Goal: Task Accomplishment & Management: Complete application form

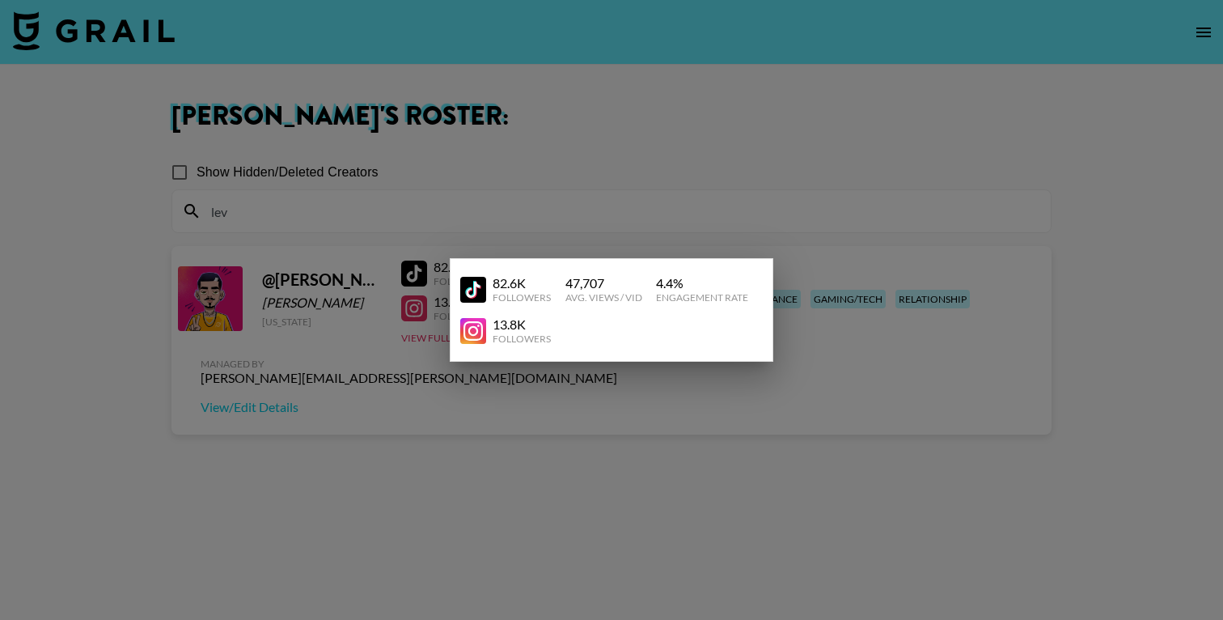
click at [490, 127] on div at bounding box center [611, 310] width 1223 height 620
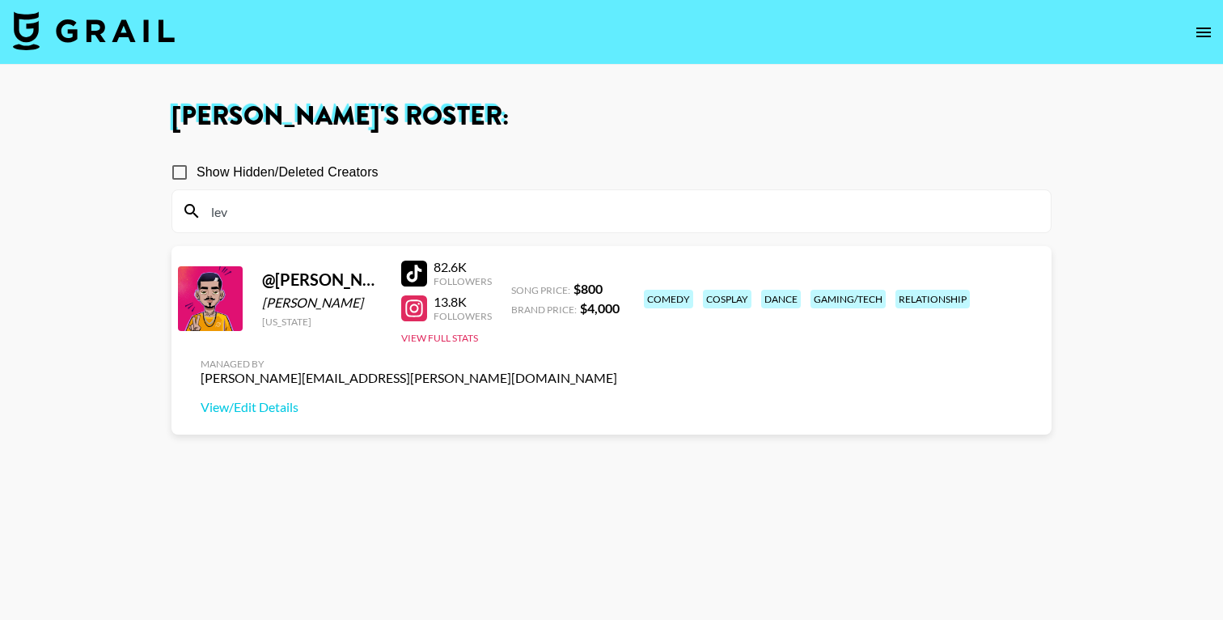
click at [171, 35] on img at bounding box center [94, 30] width 162 height 39
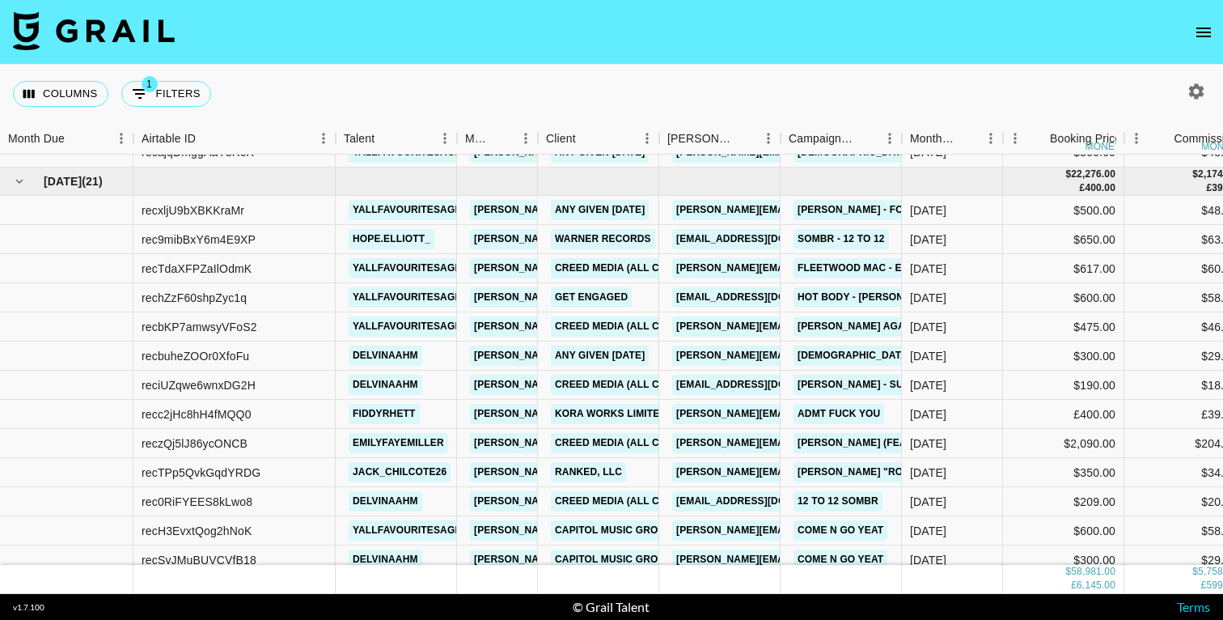
scroll to position [1368, 0]
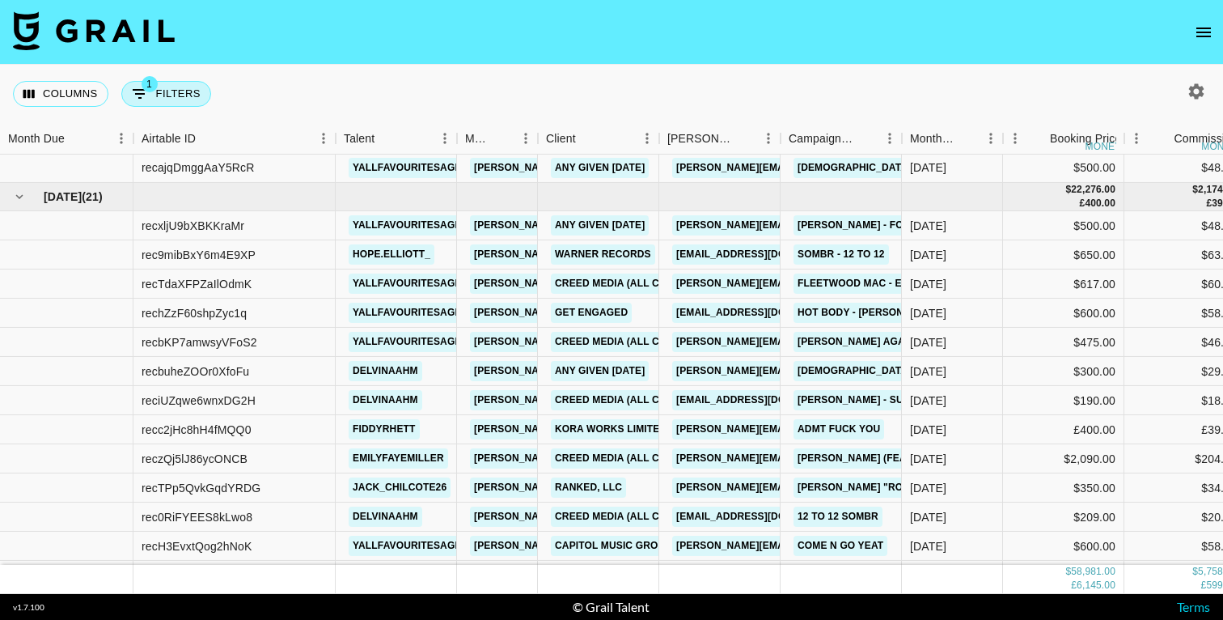
click at [166, 91] on button "1 Filters" at bounding box center [166, 94] width 90 height 26
select select "status"
select select "isNotAnyOf"
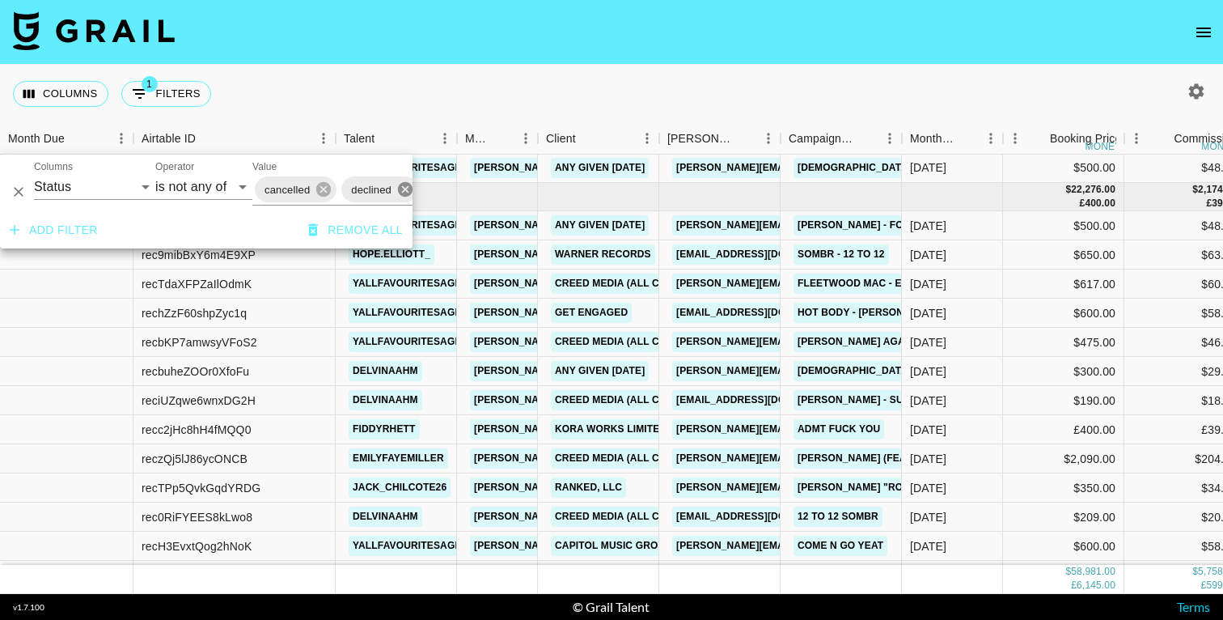
click at [402, 190] on icon at bounding box center [405, 189] width 15 height 15
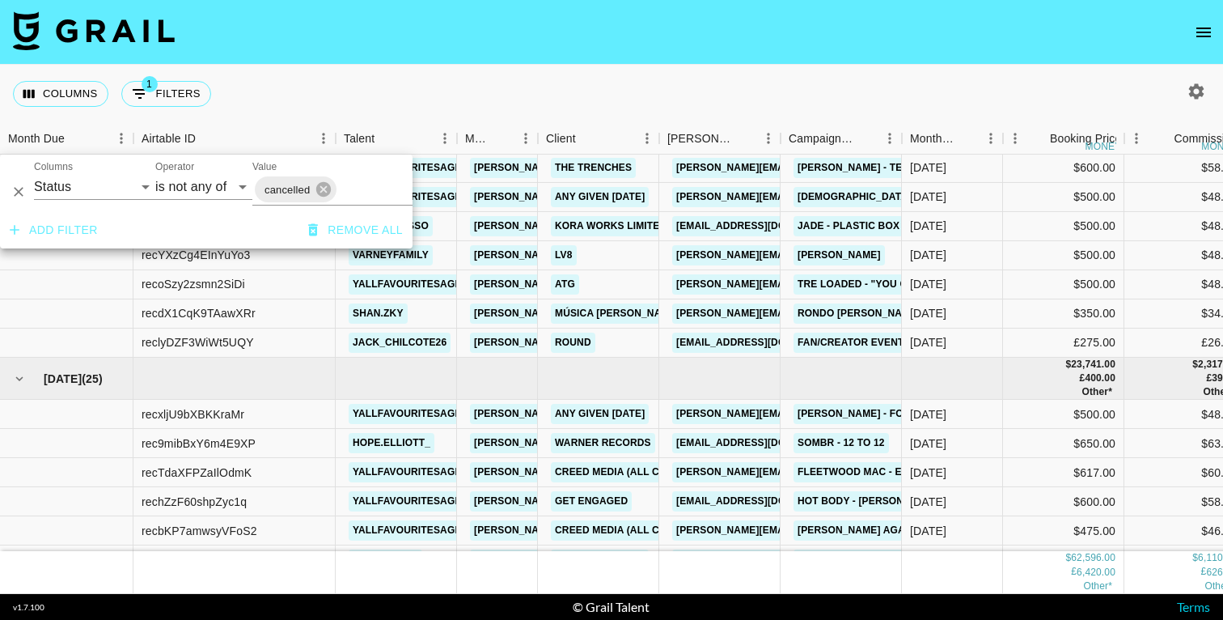
scroll to position [1397, 0]
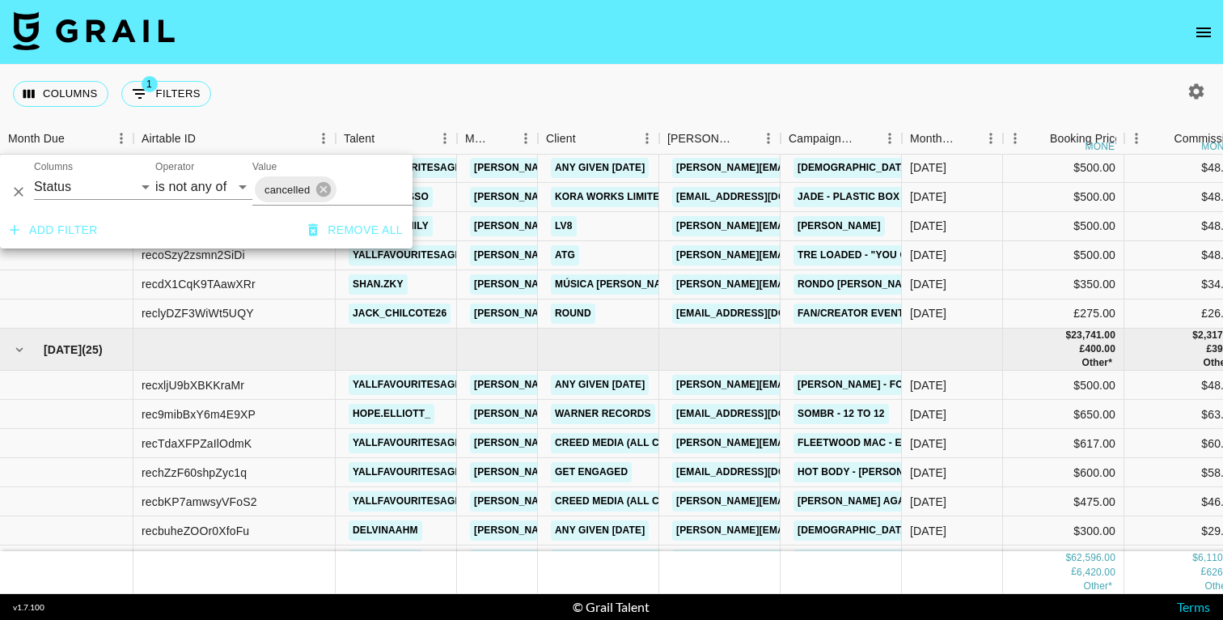
click at [493, 93] on div "Columns 1 Filters + Booking" at bounding box center [611, 94] width 1223 height 58
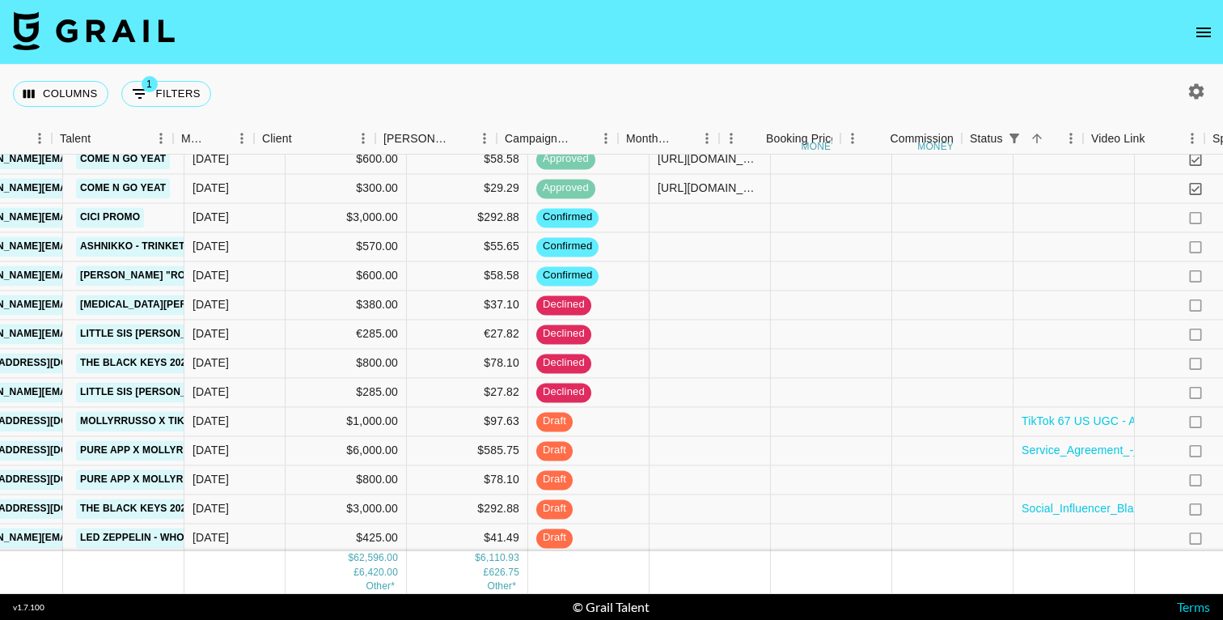
scroll to position [1943, 1058]
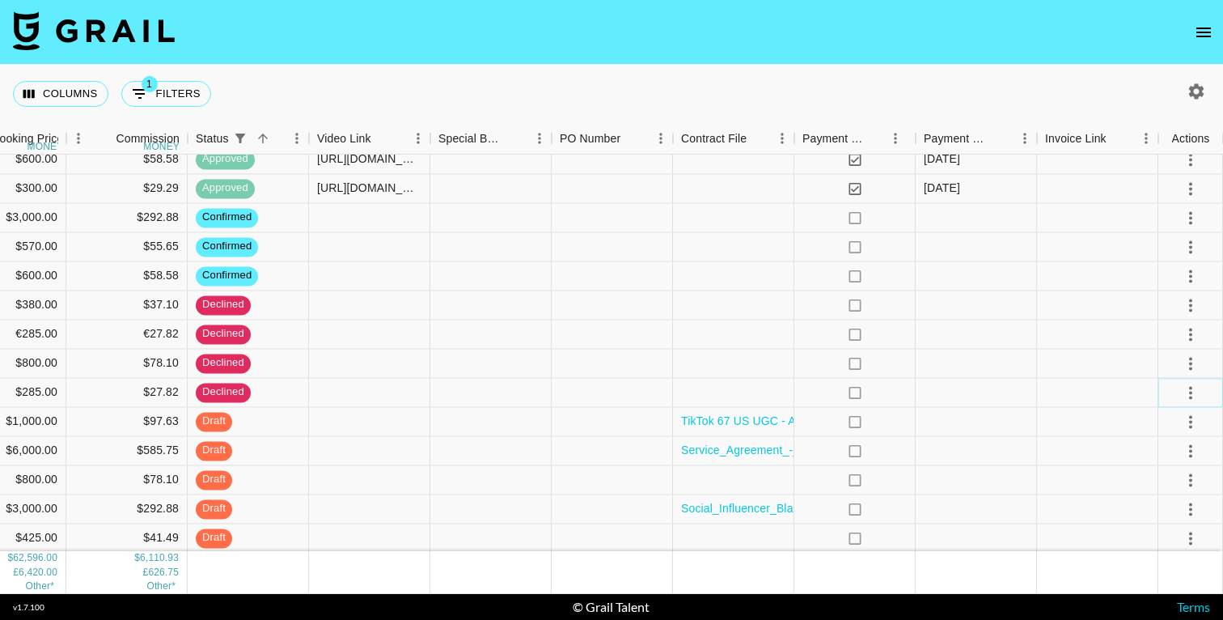
click at [1187, 400] on icon "select merge strategy" at bounding box center [1190, 392] width 19 height 19
click at [958, 93] on div "Columns 1 Filters + Booking" at bounding box center [611, 94] width 1223 height 58
click at [180, 98] on button "1 Filters" at bounding box center [166, 94] width 90 height 26
select select "status"
select select "isNotAnyOf"
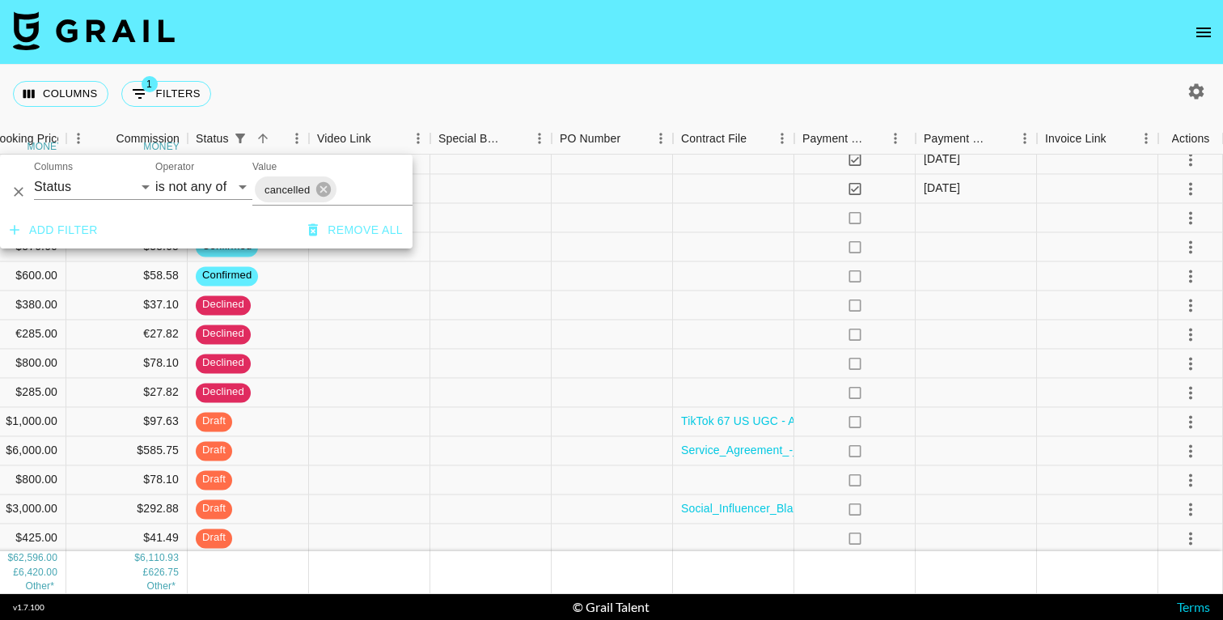
click at [365, 202] on div "cancelled" at bounding box center [373, 190] width 243 height 32
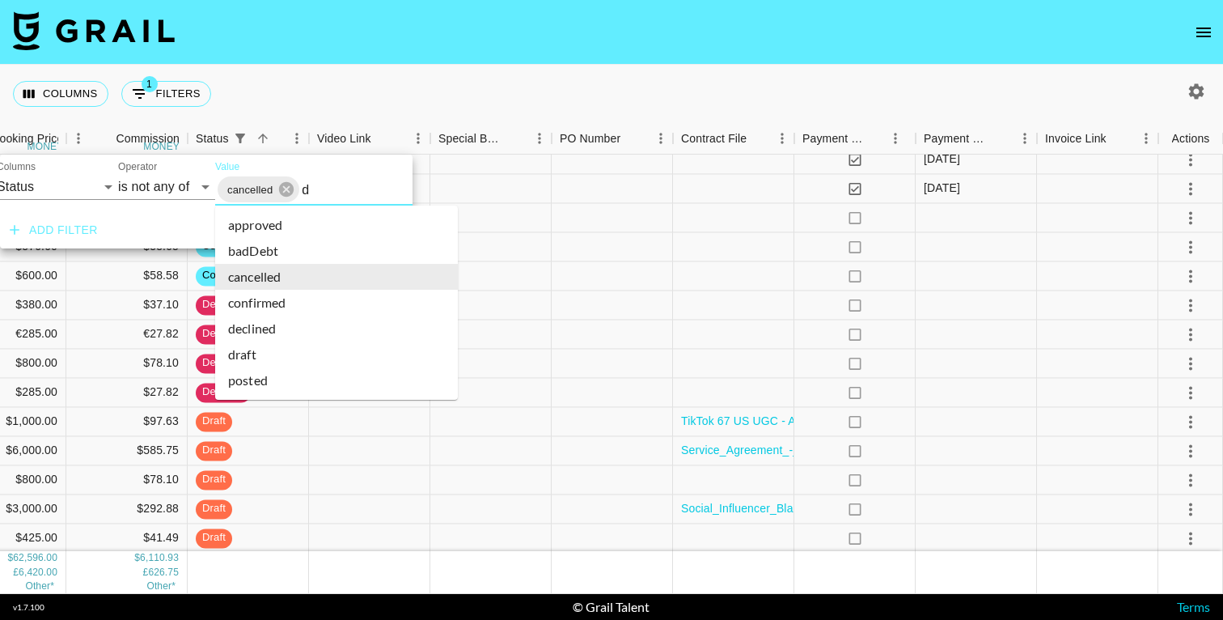
type input "de"
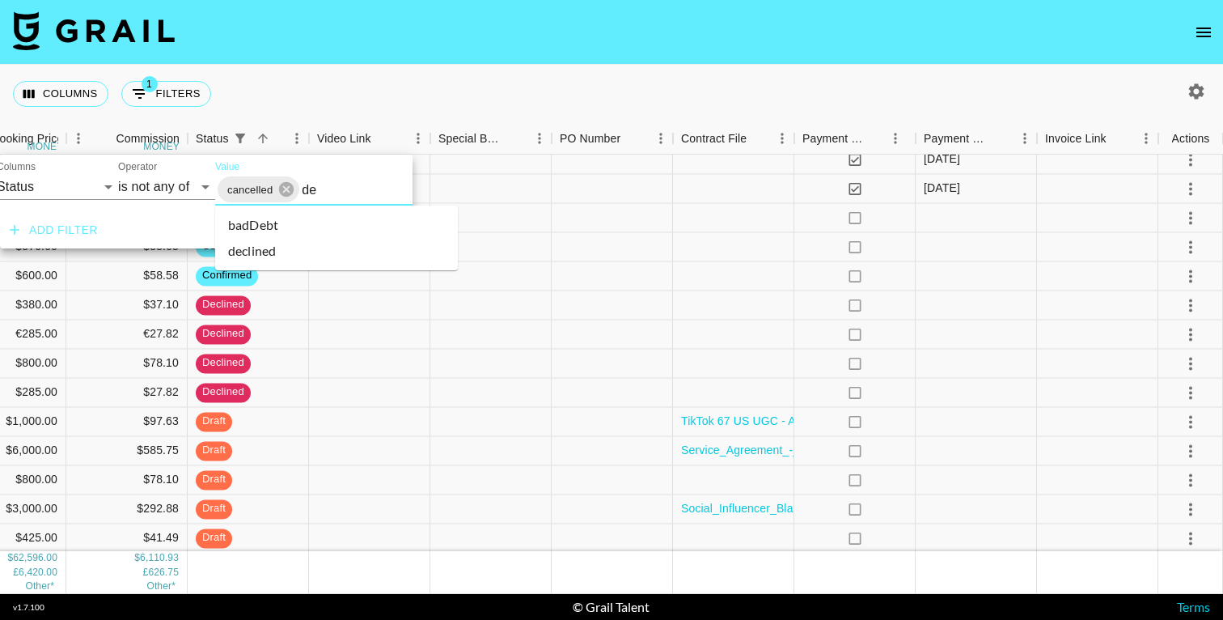
click at [269, 252] on li "declined" at bounding box center [336, 251] width 243 height 26
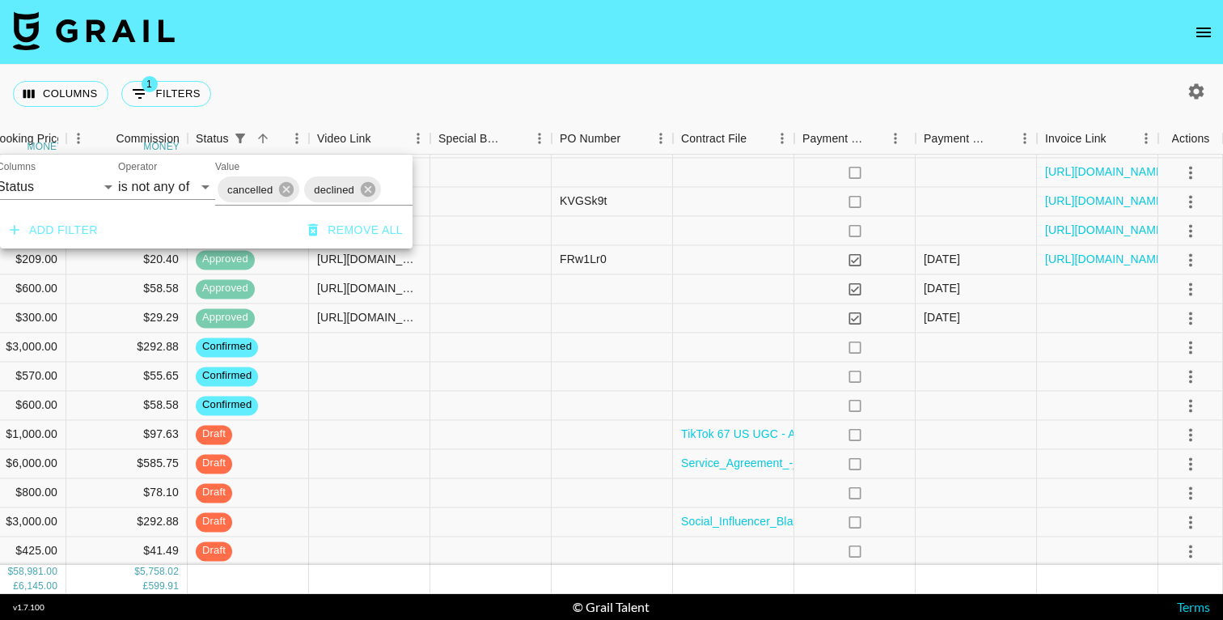
click at [558, 79] on div "Columns 1 Filters + Booking" at bounding box center [611, 94] width 1223 height 58
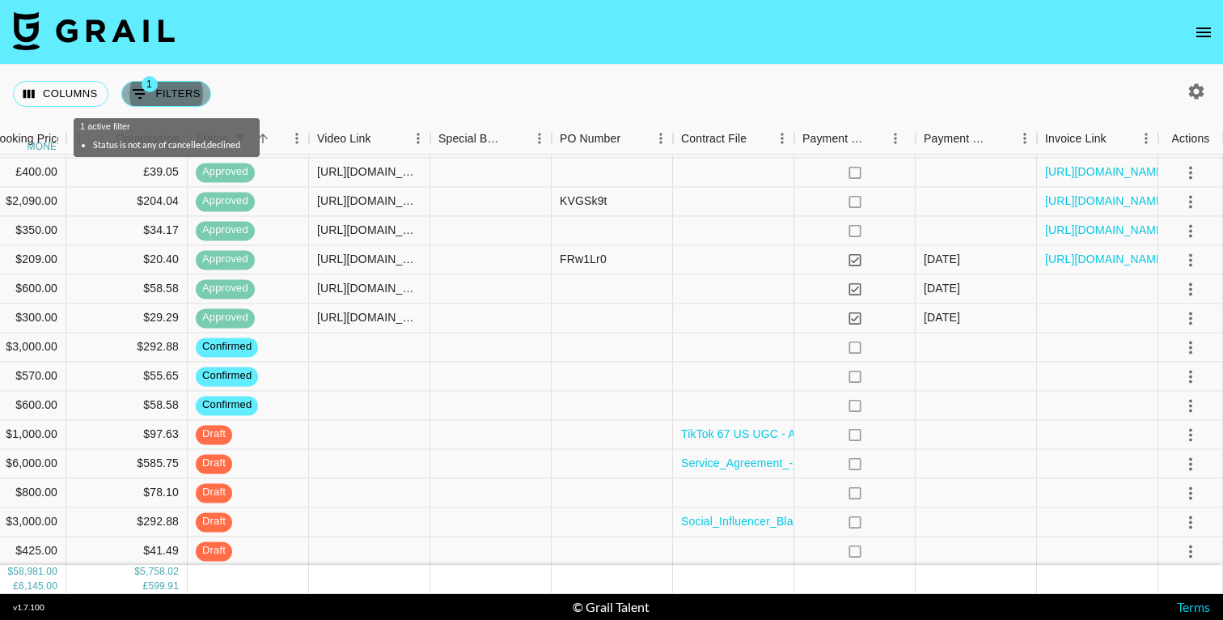
click at [173, 83] on button "1 Filters" at bounding box center [166, 94] width 90 height 26
select select "status"
select select "isNotAnyOf"
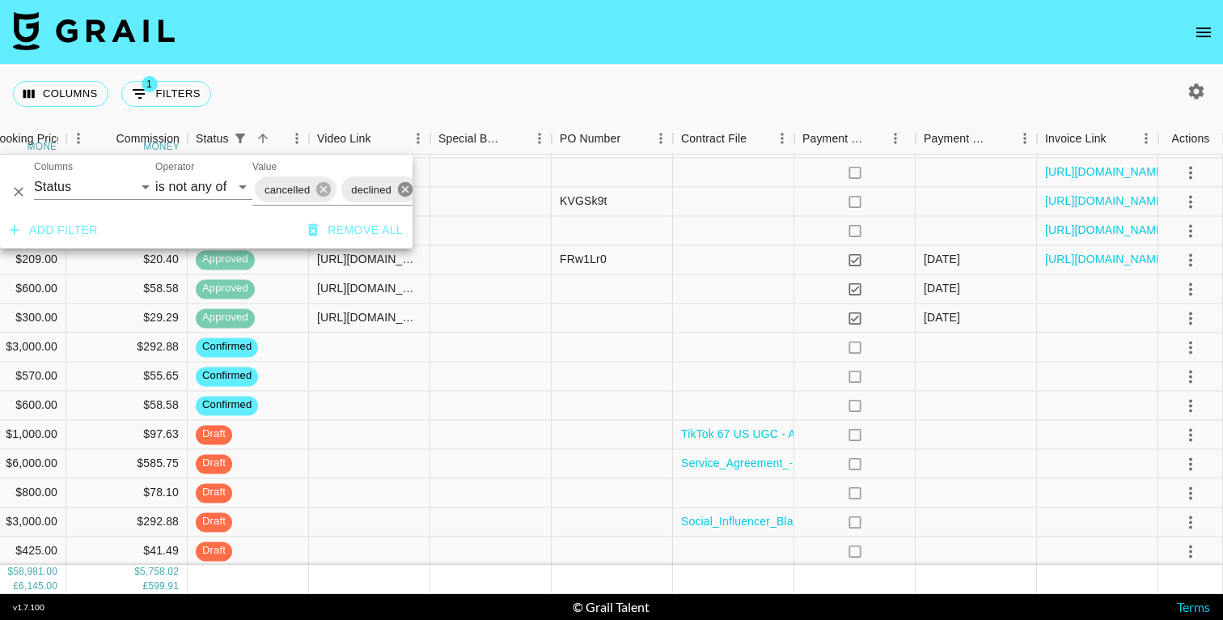
click at [400, 192] on icon at bounding box center [405, 189] width 15 height 15
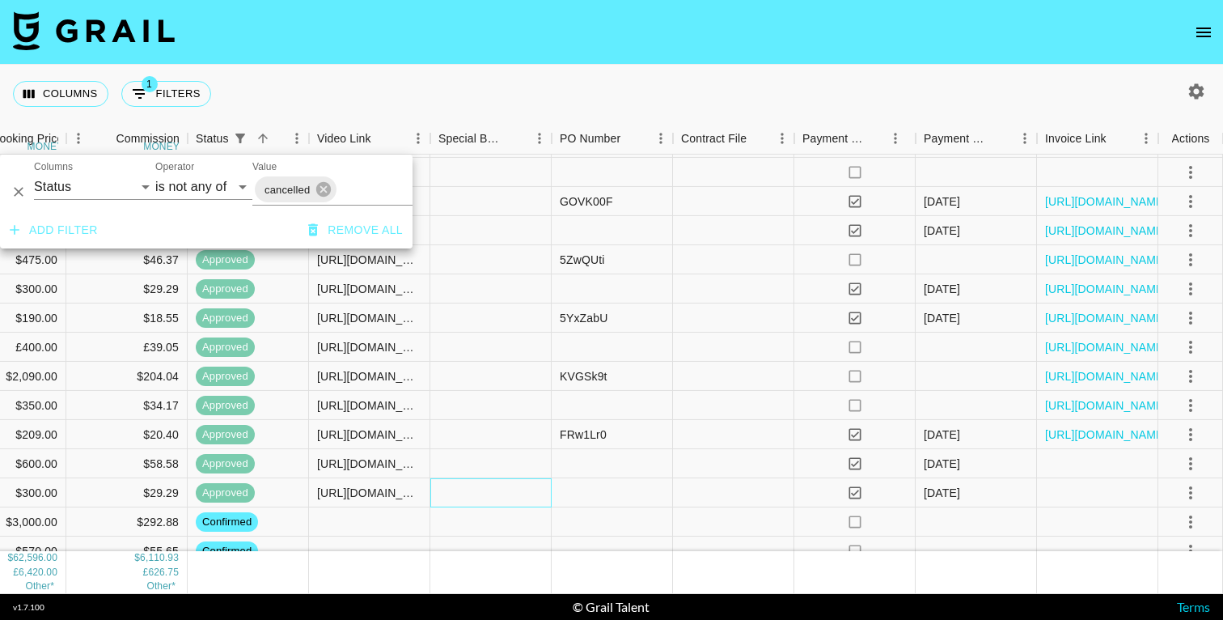
click at [468, 497] on div at bounding box center [490, 492] width 121 height 29
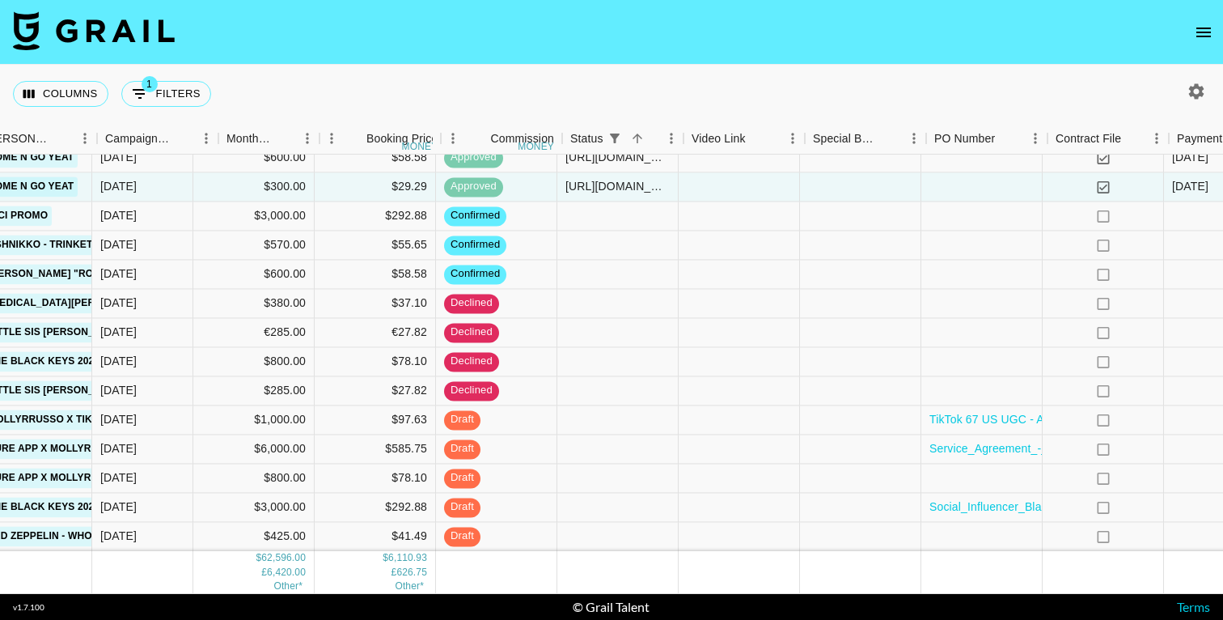
scroll to position [1944, 1058]
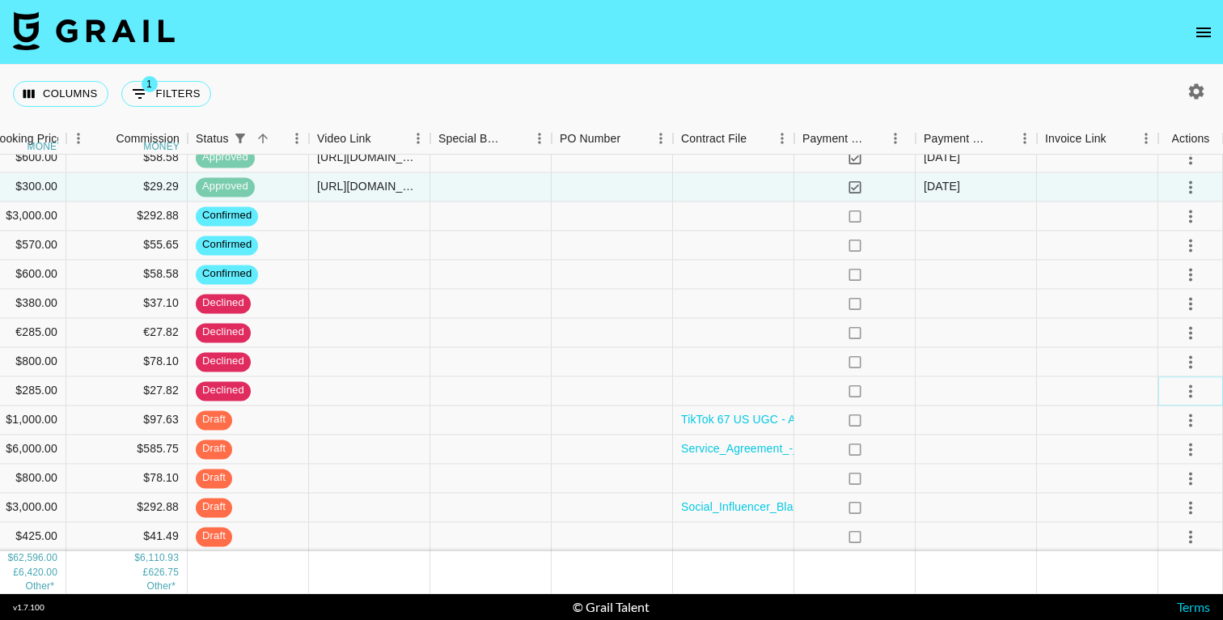
click at [1191, 396] on icon "select merge strategy" at bounding box center [1190, 390] width 3 height 13
click at [1206, 391] on div at bounding box center [1190, 390] width 65 height 29
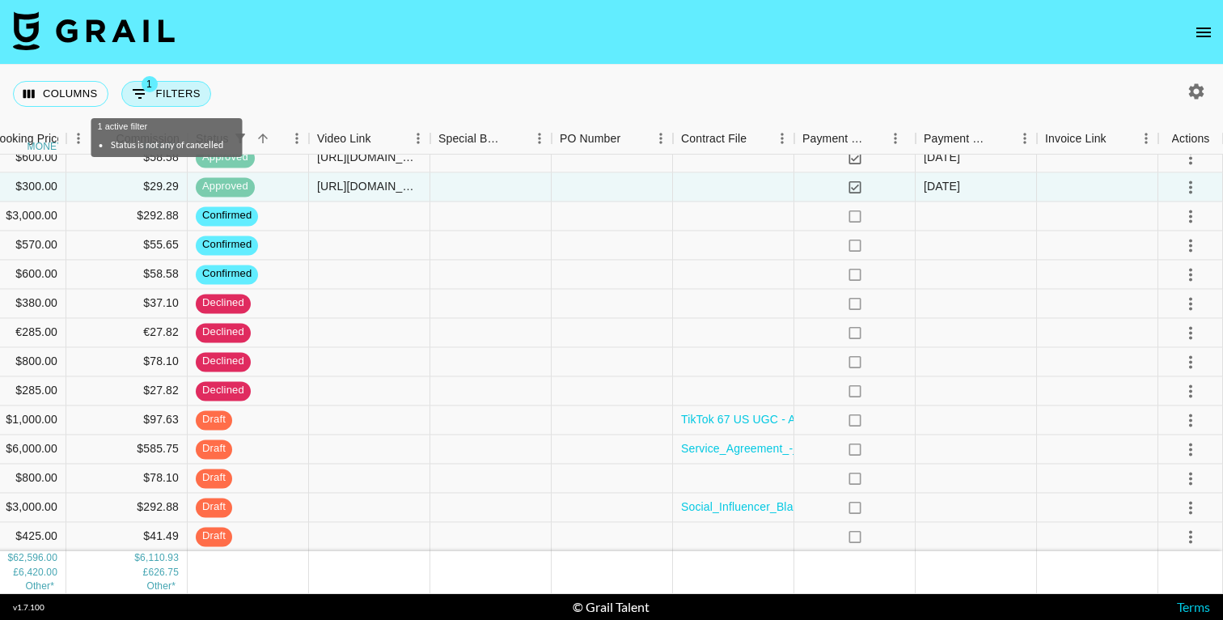
click at [175, 91] on button "1 Filters" at bounding box center [166, 94] width 90 height 26
select select "status"
select select "isNotAnyOf"
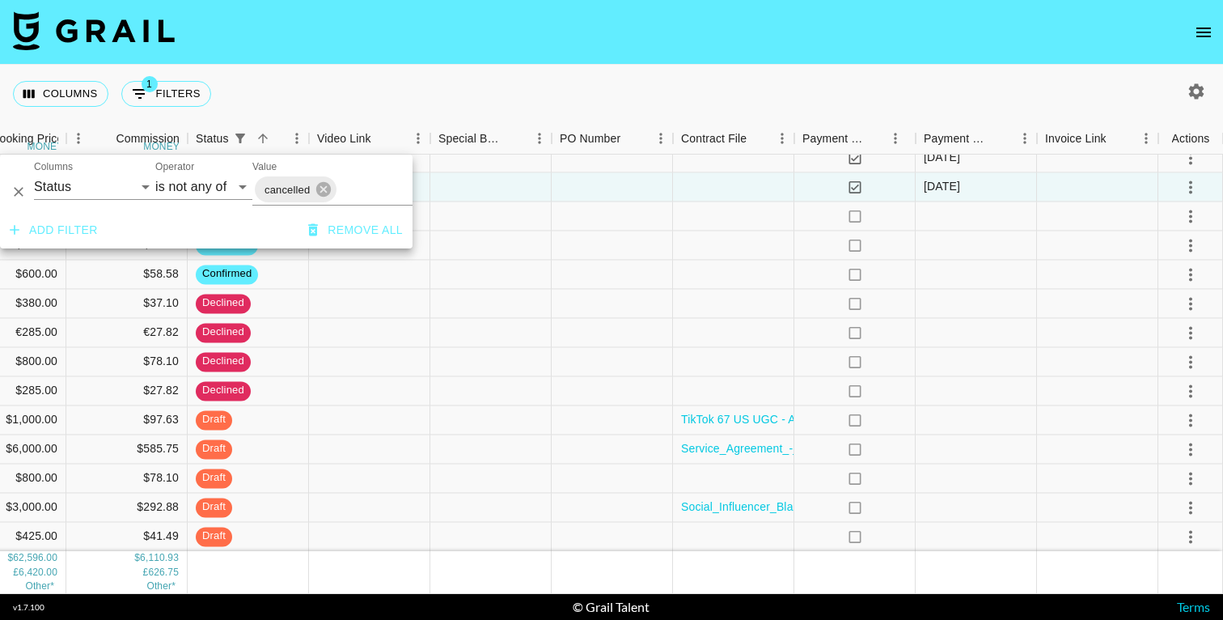
click at [359, 190] on input "Value" at bounding box center [394, 189] width 111 height 25
type input "dec"
click at [316, 218] on li "declined" at bounding box center [373, 225] width 243 height 26
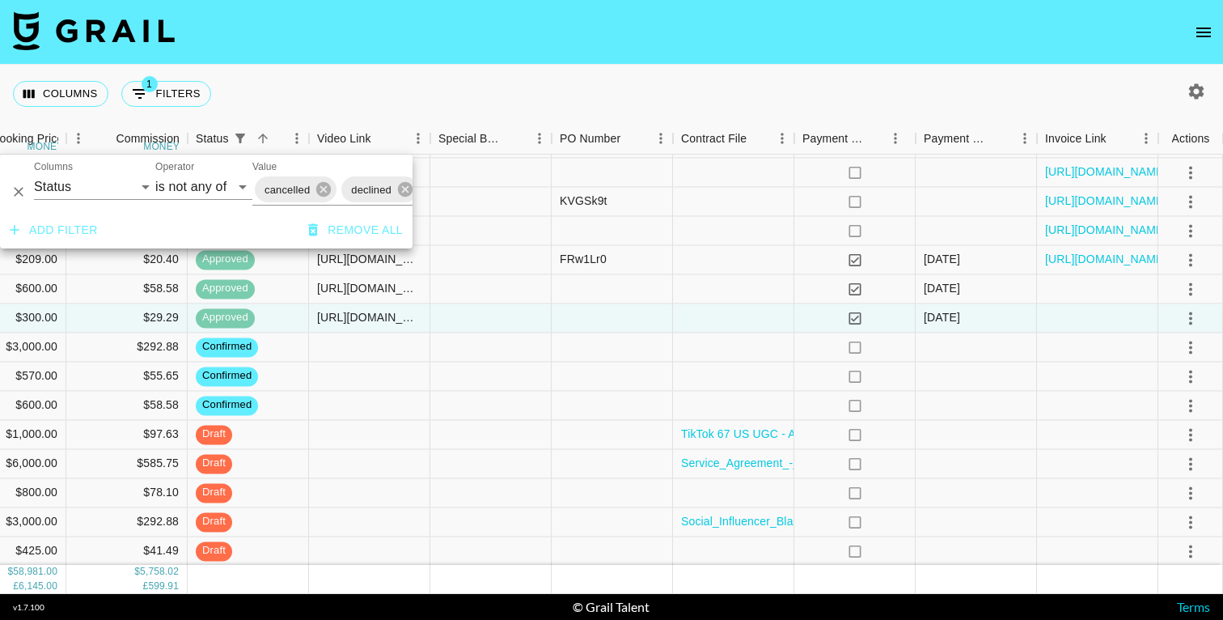
click at [876, 94] on div "Columns 1 Filters + Booking" at bounding box center [611, 94] width 1223 height 58
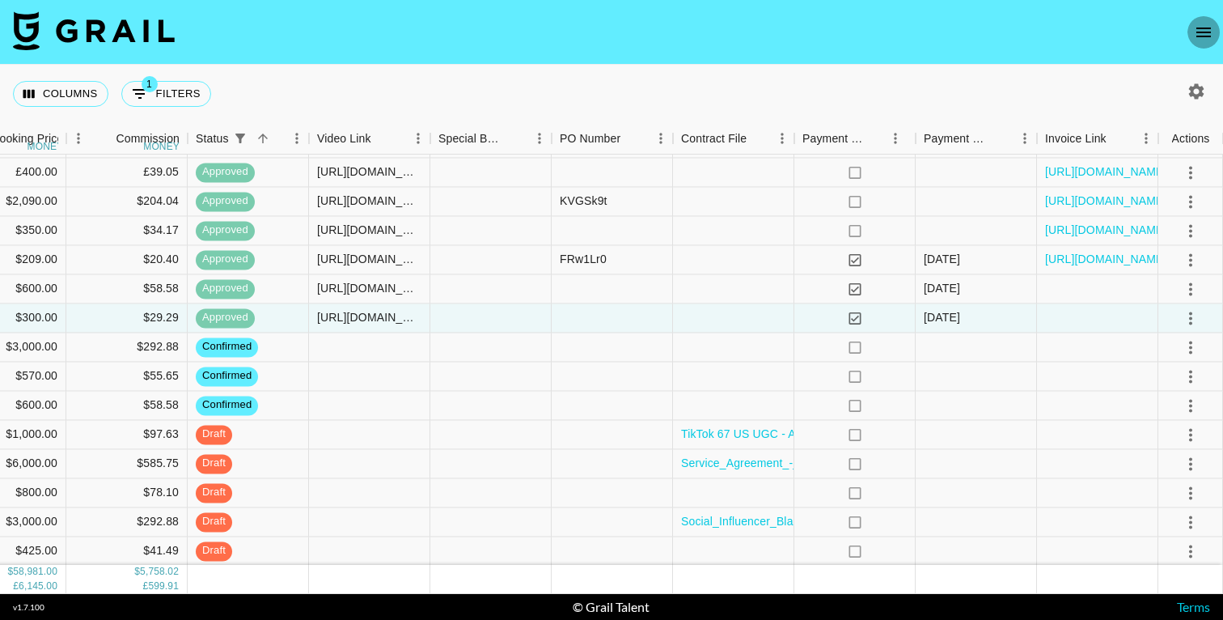
click at [1204, 39] on icon "open drawer" at bounding box center [1203, 32] width 19 height 19
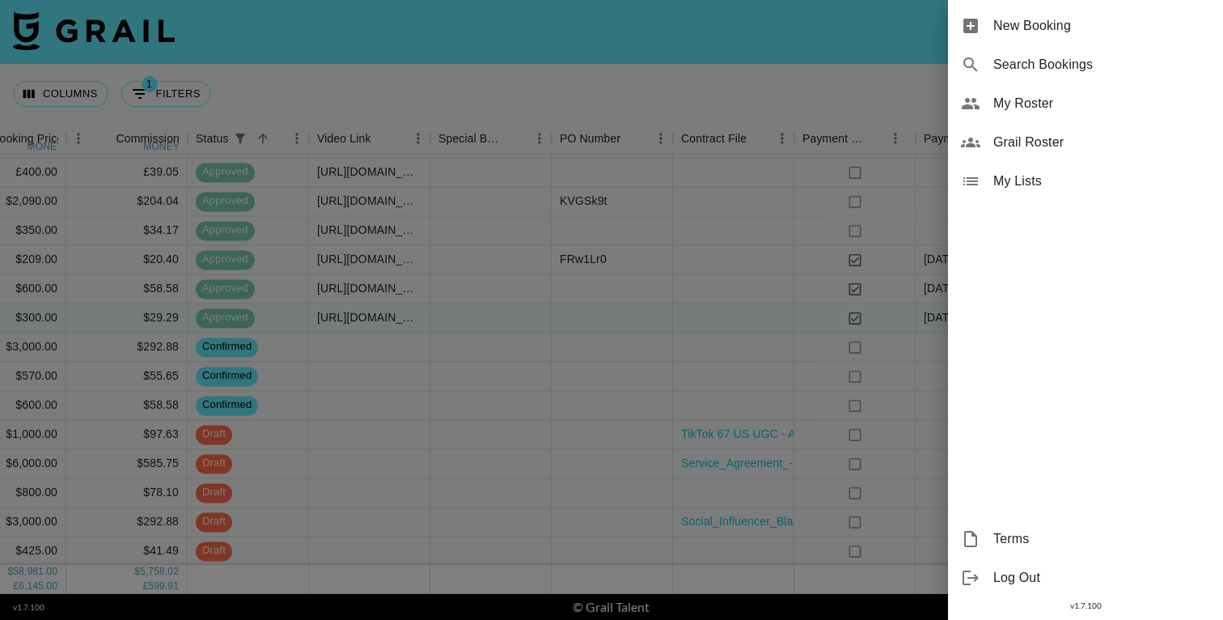
click at [1018, 16] on span "New Booking" at bounding box center [1101, 25] width 217 height 19
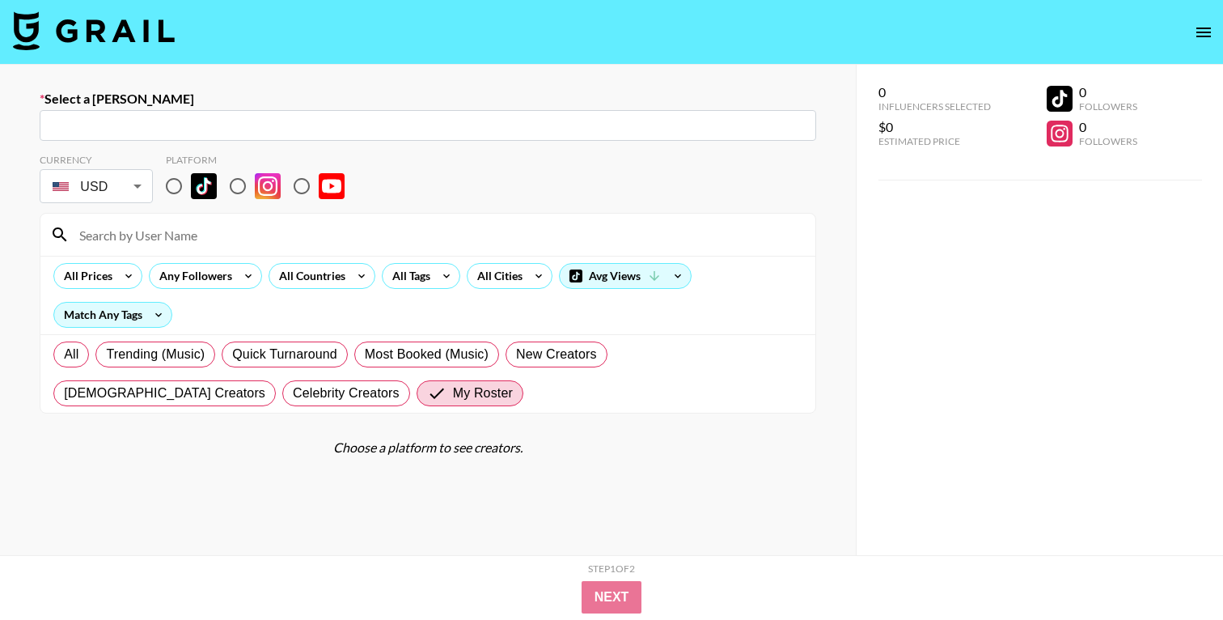
click at [387, 121] on input "text" at bounding box center [427, 125] width 757 height 19
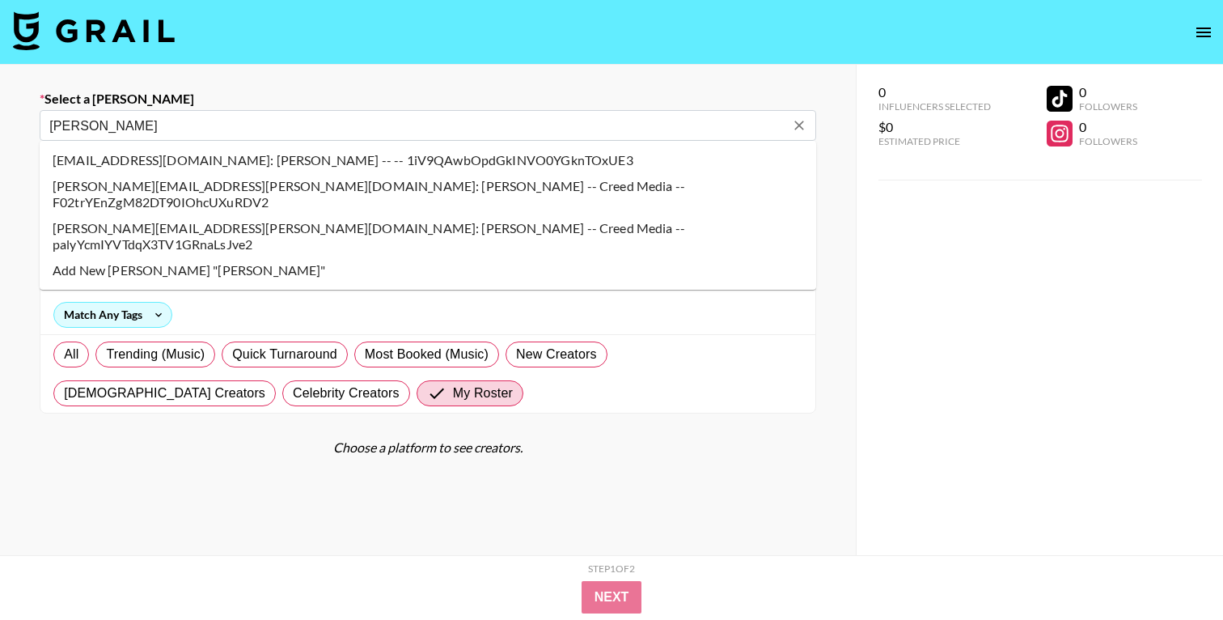
click at [415, 185] on li "johanna.lindahl@creedmedia.com: Johanna Lindahl -- Creed Media -- F02trYEnZgM82…" at bounding box center [428, 194] width 776 height 42
type input "johanna.lindahl@creedmedia.com: Johanna Lindahl -- Creed Media -- F02trYEnZgM82…"
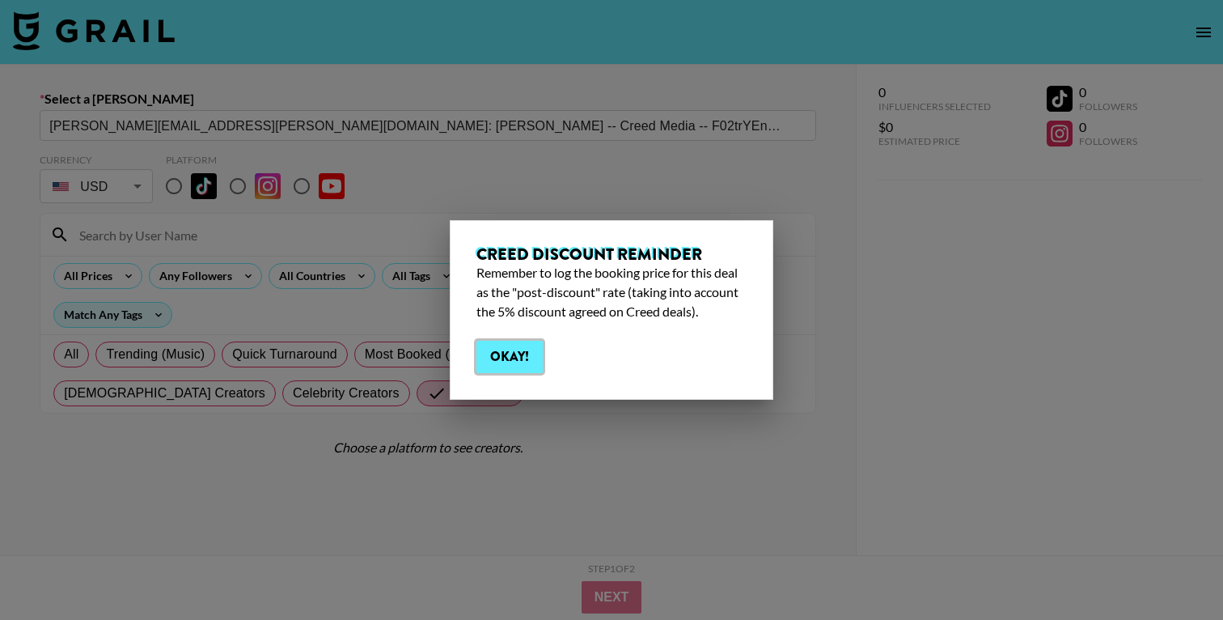
click at [519, 351] on button "Okay!" at bounding box center [509, 357] width 66 height 32
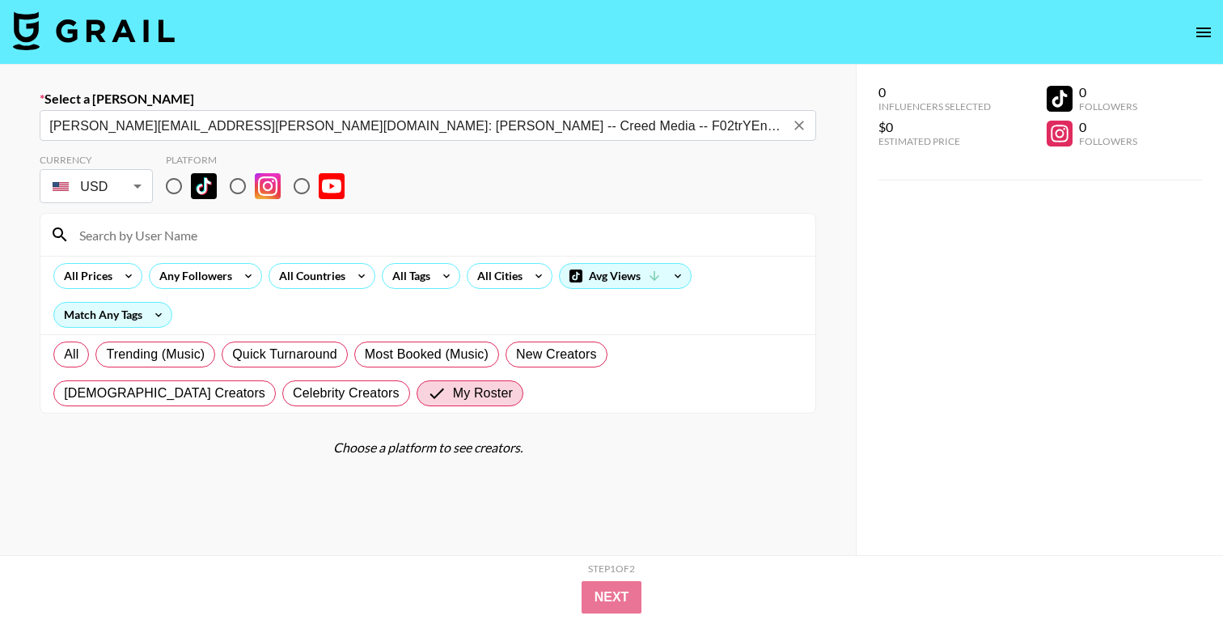
click at [175, 185] on input "radio" at bounding box center [174, 186] width 34 height 34
radio input "true"
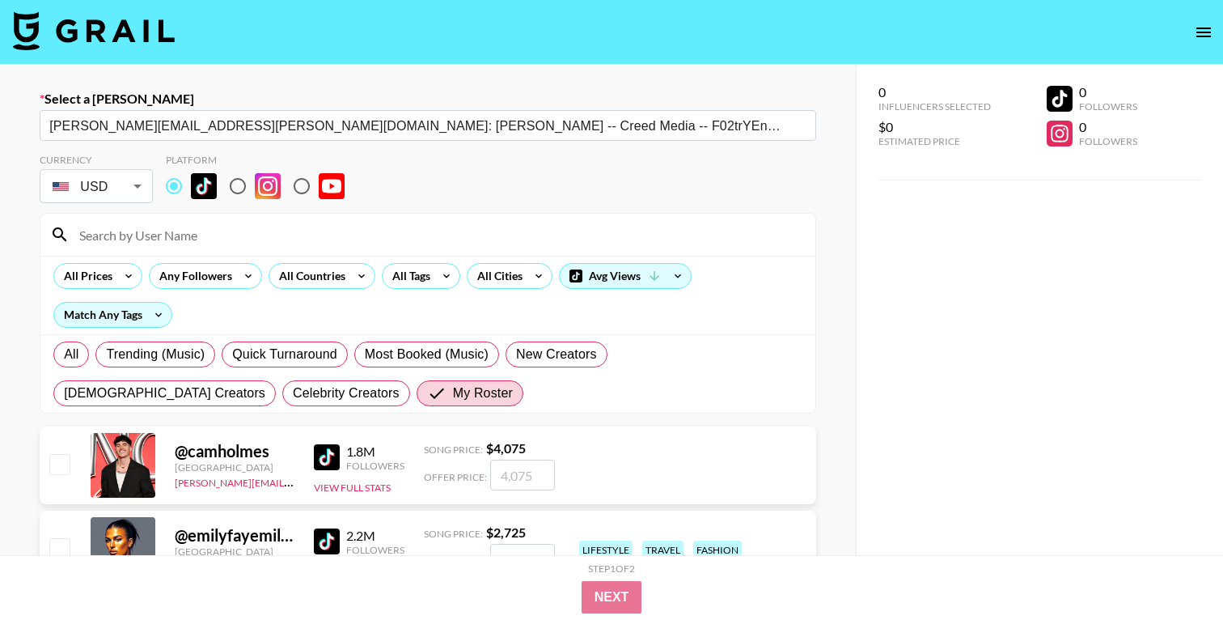
click at [158, 239] on input at bounding box center [438, 235] width 736 height 26
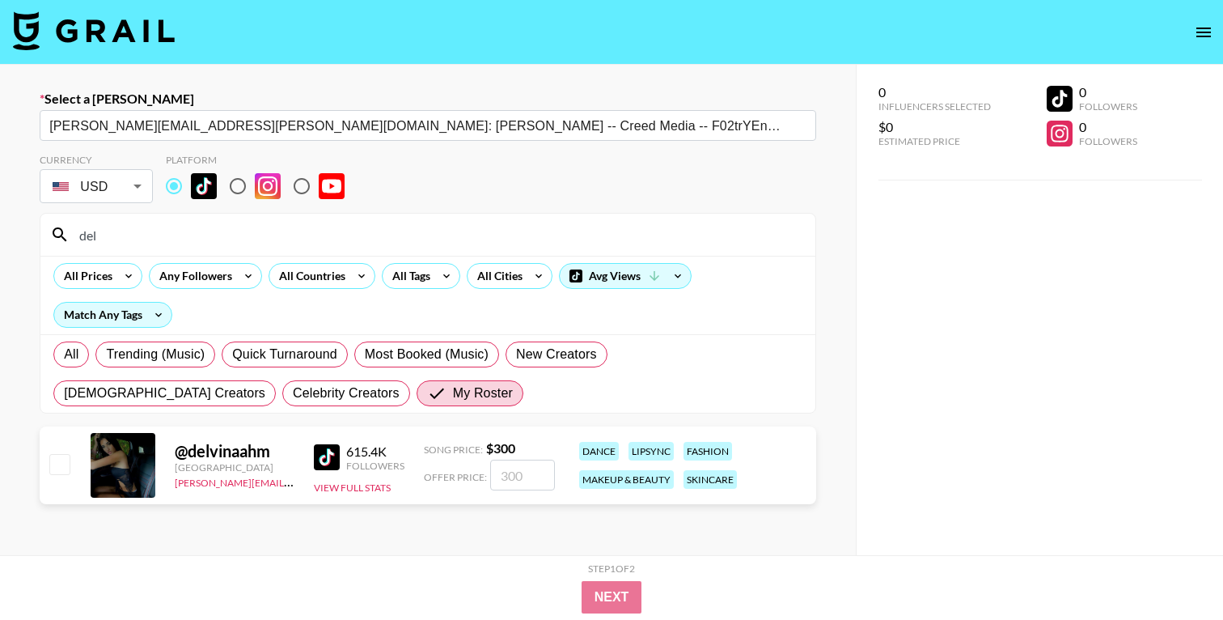
type input "del"
click at [54, 464] on input "checkbox" at bounding box center [58, 463] width 19 height 19
checkbox input "true"
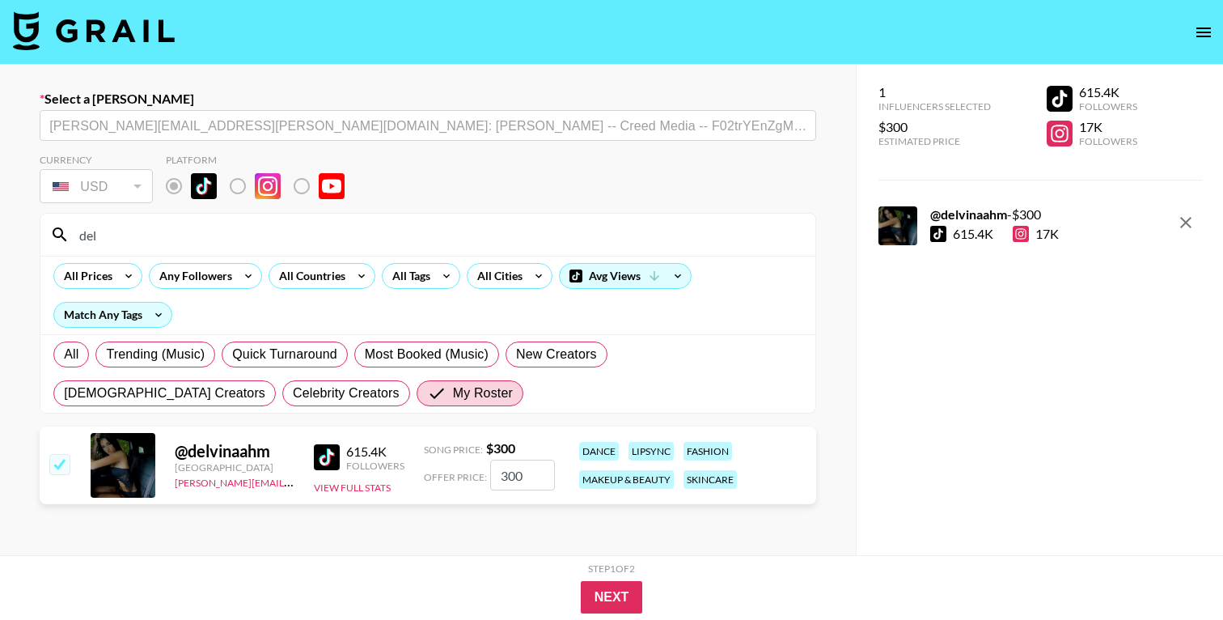
click at [510, 480] on input "300" at bounding box center [522, 474] width 65 height 31
type input "285"
click at [621, 603] on button "Next" at bounding box center [612, 597] width 62 height 32
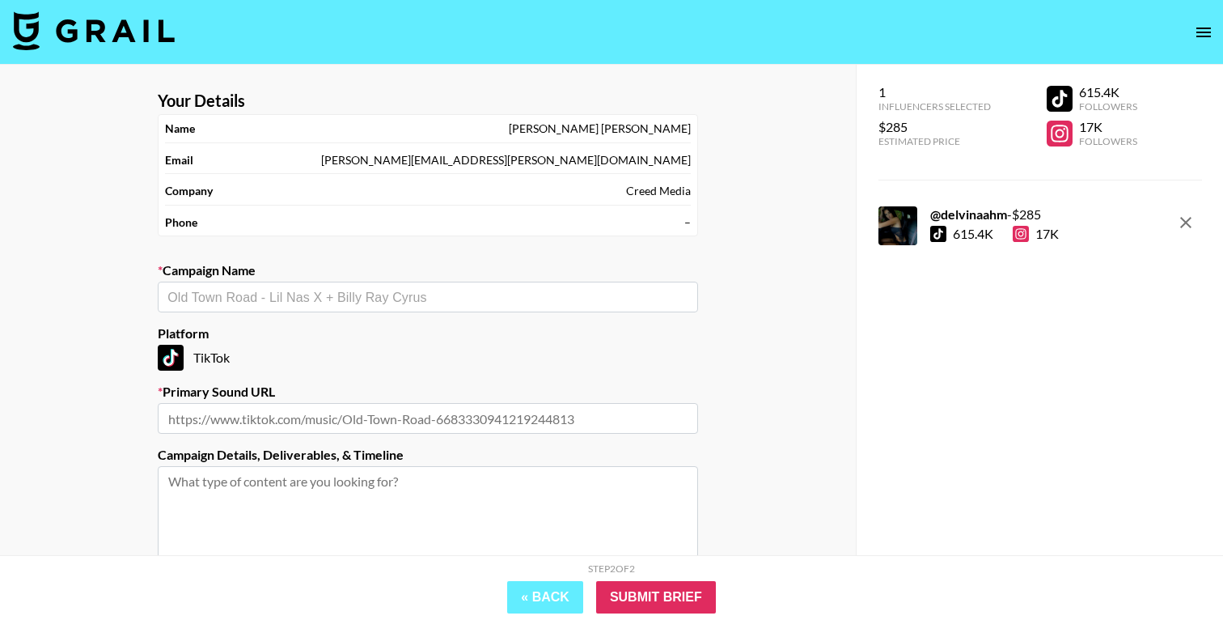
click at [314, 295] on input "text" at bounding box center [427, 297] width 521 height 19
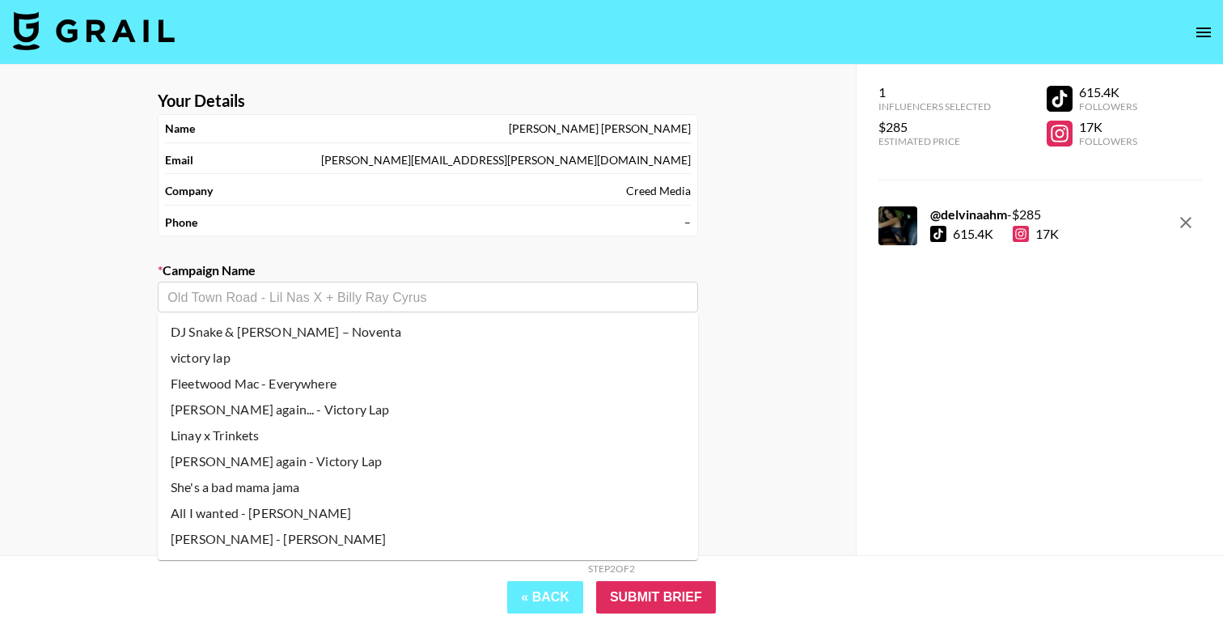
paste input "Little Sis Nora - What's It Gonna Take"
type input "Little Sis Nora - What's It Gonna Take"
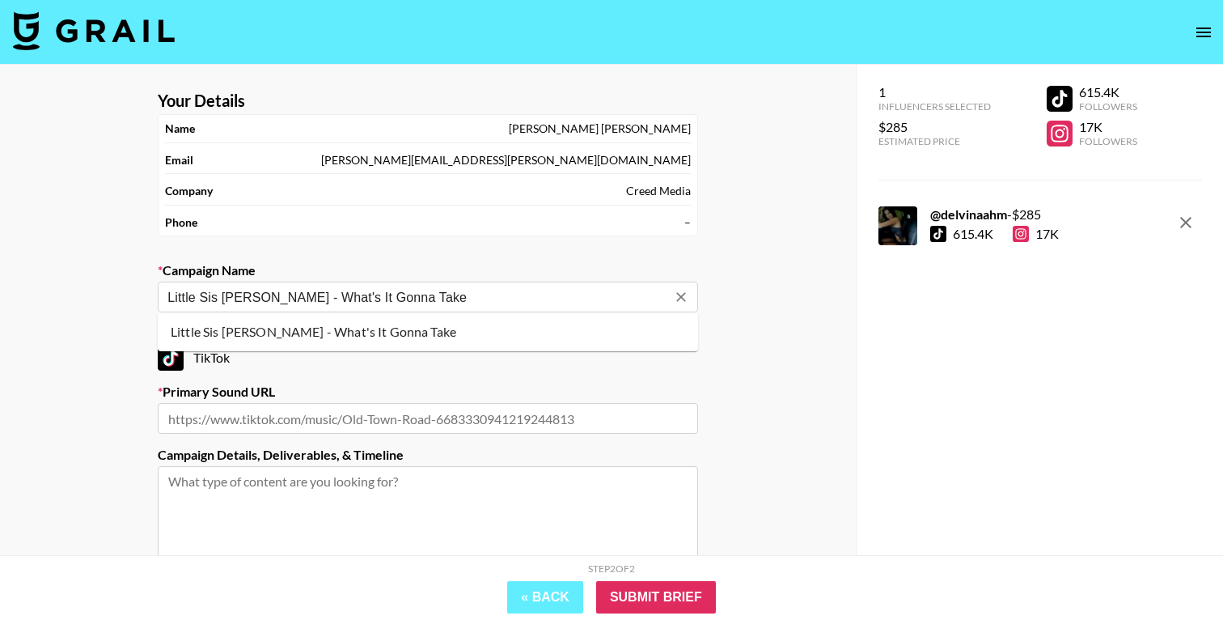
click at [321, 332] on li "Little Sis Nora - What's It Gonna Take" at bounding box center [428, 332] width 540 height 26
type input "https://www.tiktok.com/music/WHAT'S-IT-GONNA-TAKE-7513928402399741953"
type textarea "TikTok -- TikTok --"
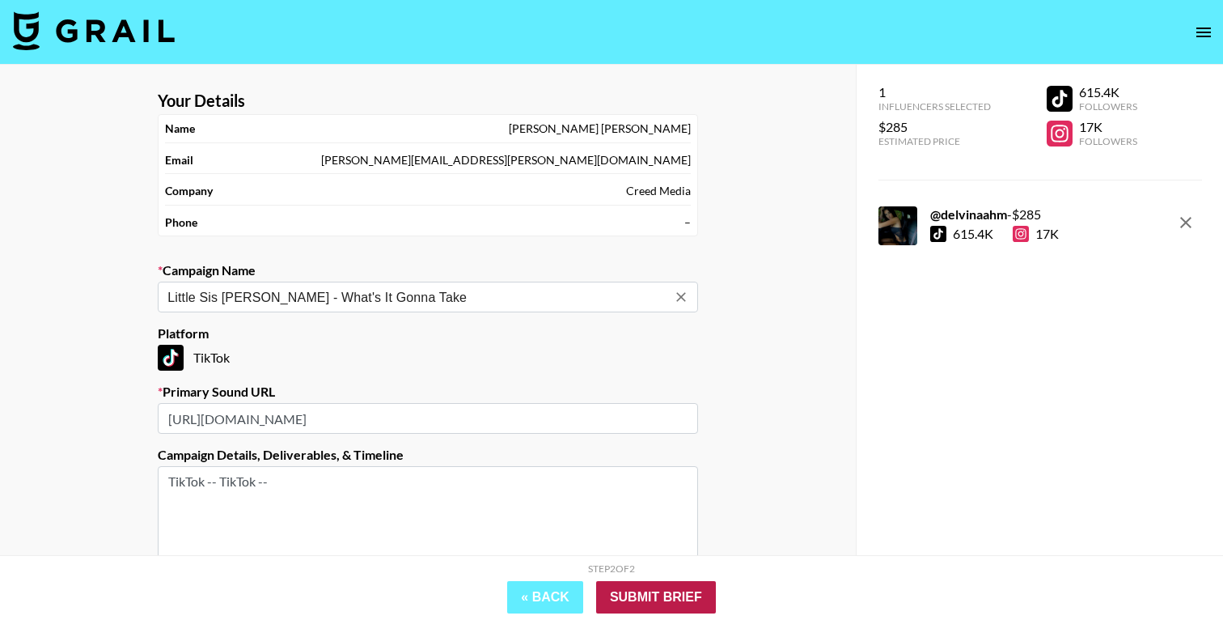
type input "Little Sis Nora - What's It Gonna Take"
click at [671, 599] on input "Submit Brief" at bounding box center [656, 597] width 120 height 32
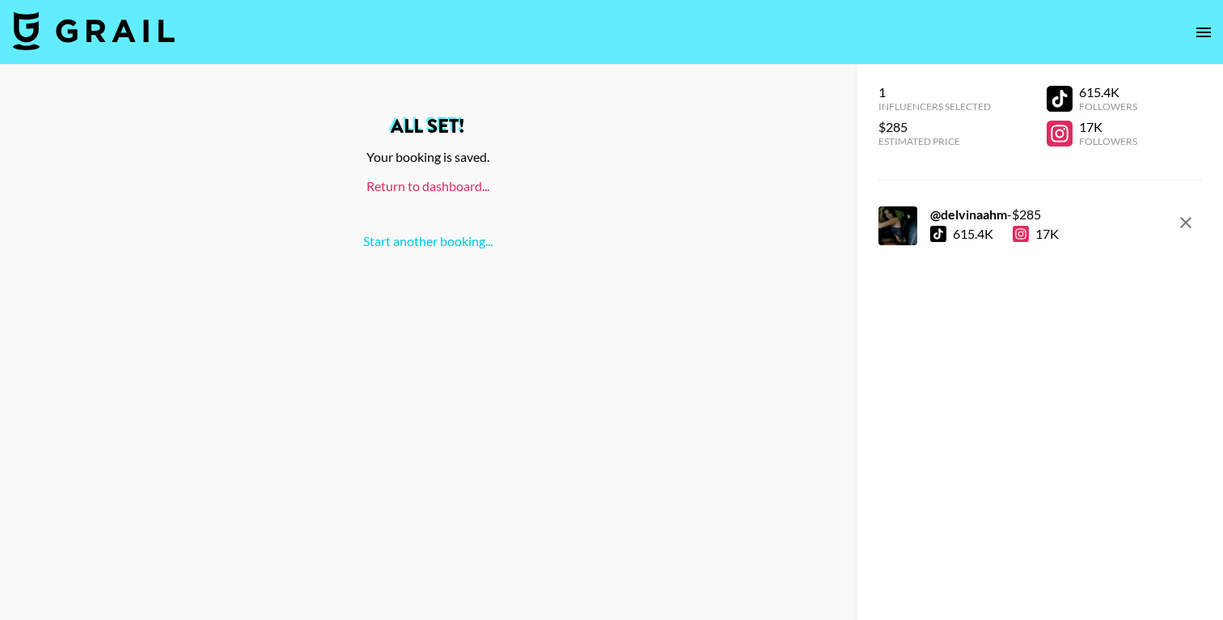
click at [449, 189] on link "Return to dashboard..." at bounding box center [427, 185] width 123 height 15
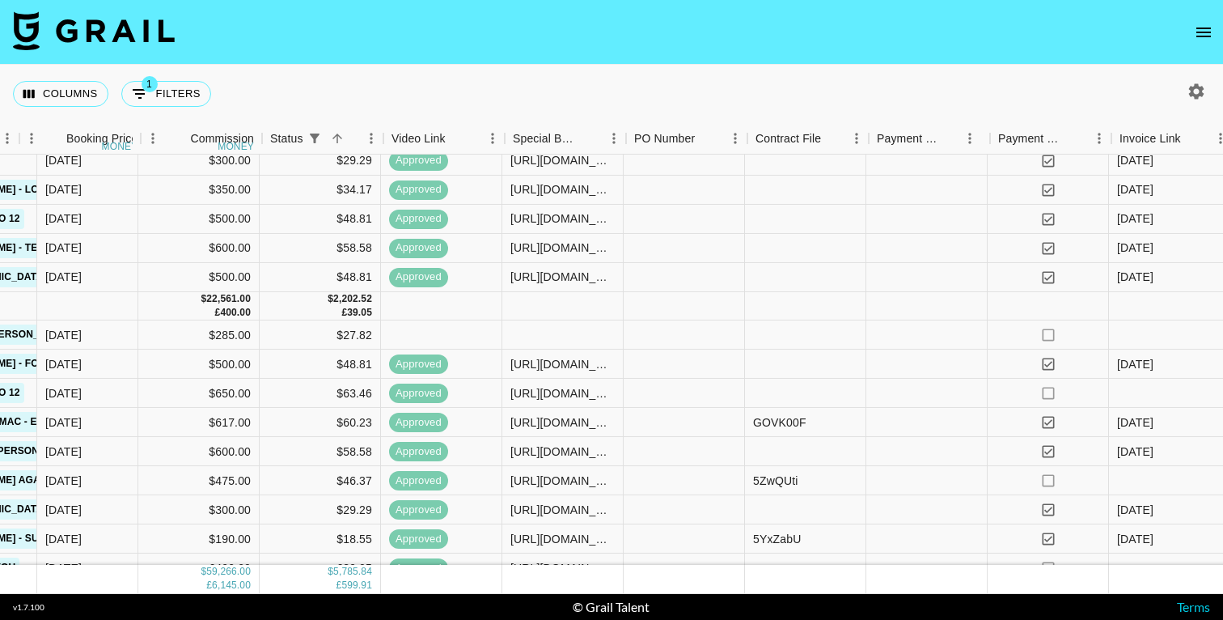
scroll to position [1259, 1058]
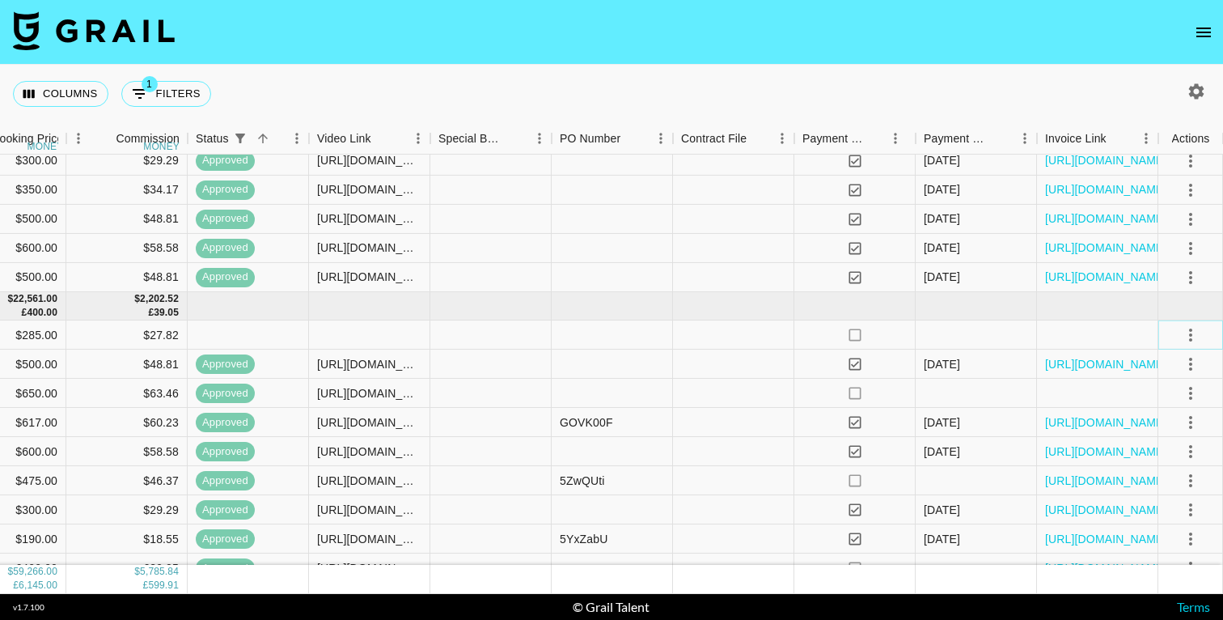
click at [1186, 330] on icon "select merge strategy" at bounding box center [1190, 334] width 19 height 19
click at [1154, 360] on li "Confirm" at bounding box center [1170, 369] width 105 height 29
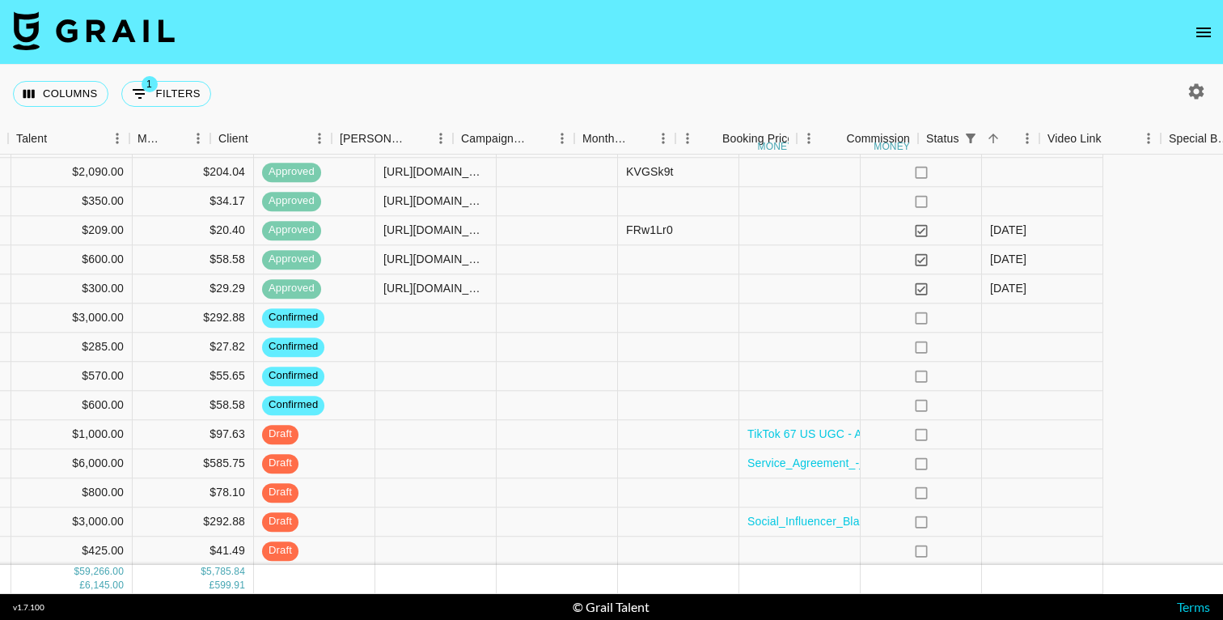
scroll to position [1654, 1058]
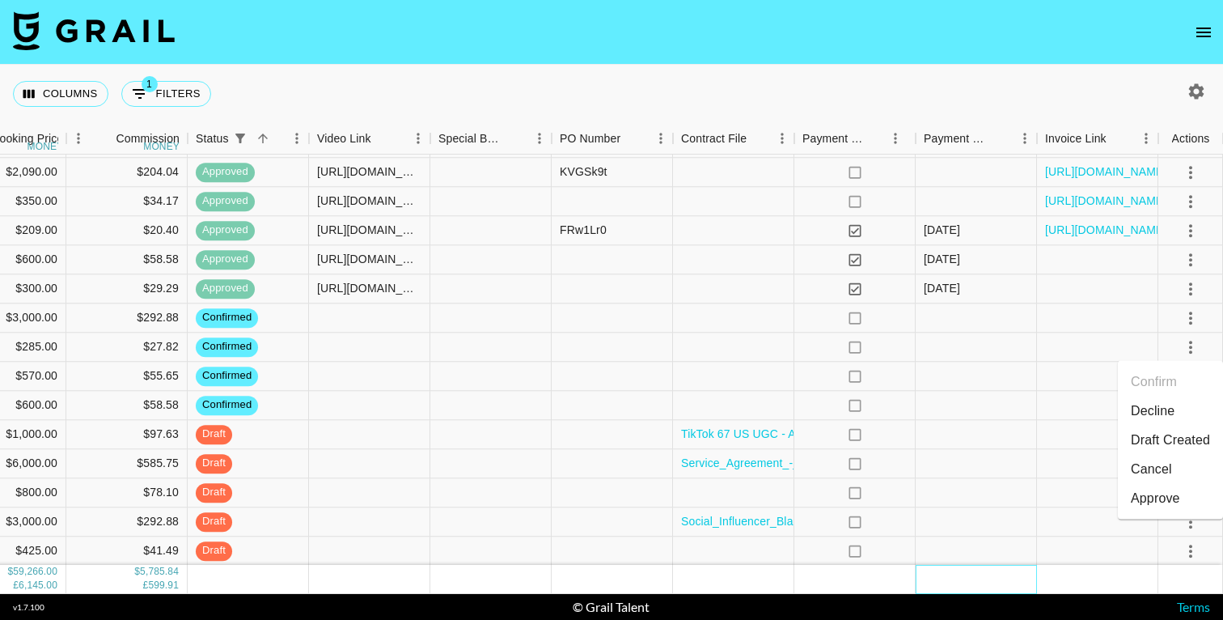
click at [969, 590] on div at bounding box center [976, 579] width 121 height 28
click at [1189, 315] on icon "select merge strategy" at bounding box center [1190, 317] width 19 height 19
click at [1162, 406] on li "Draft Created" at bounding box center [1170, 410] width 105 height 29
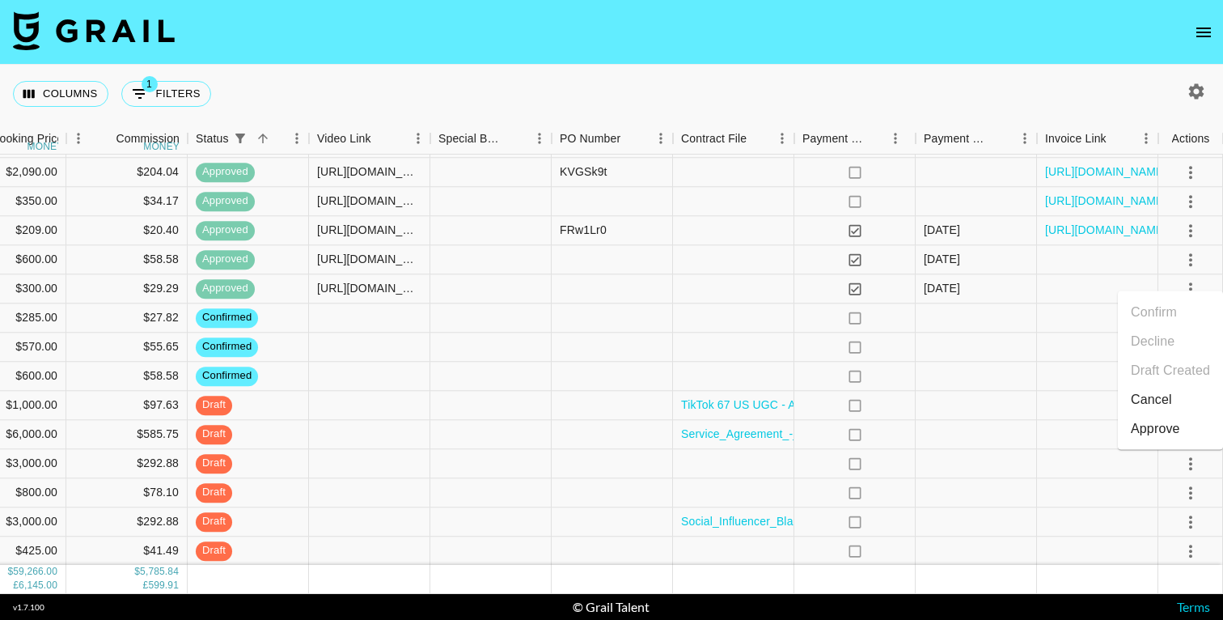
click at [1000, 33] on nav at bounding box center [611, 32] width 1223 height 65
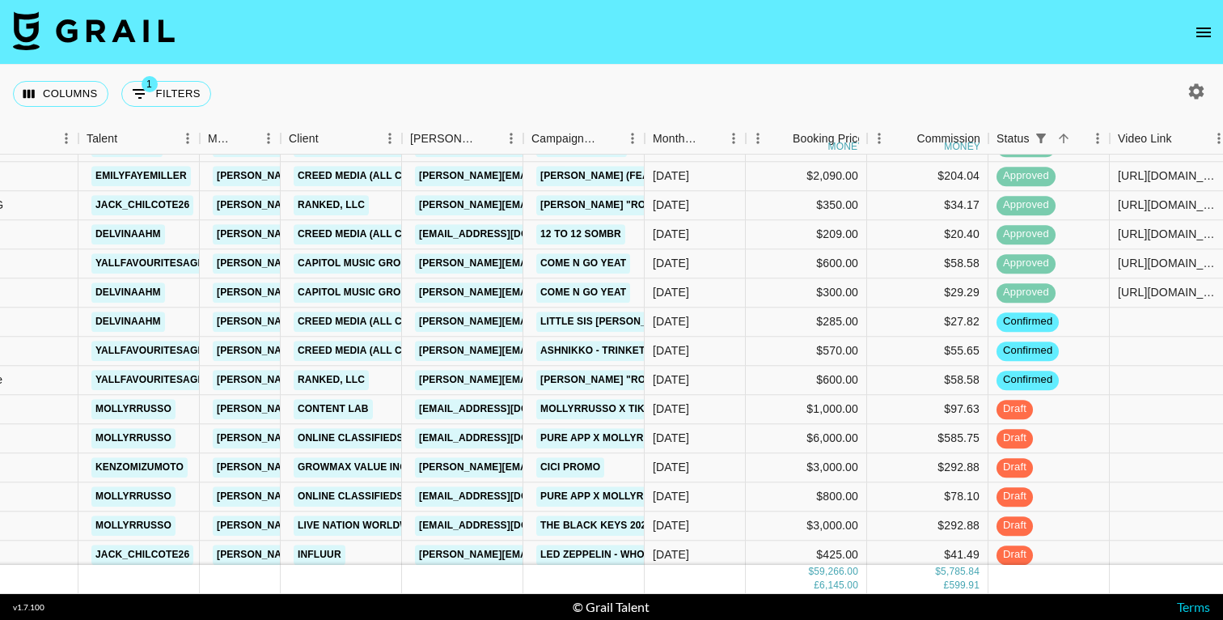
scroll to position [1654, 257]
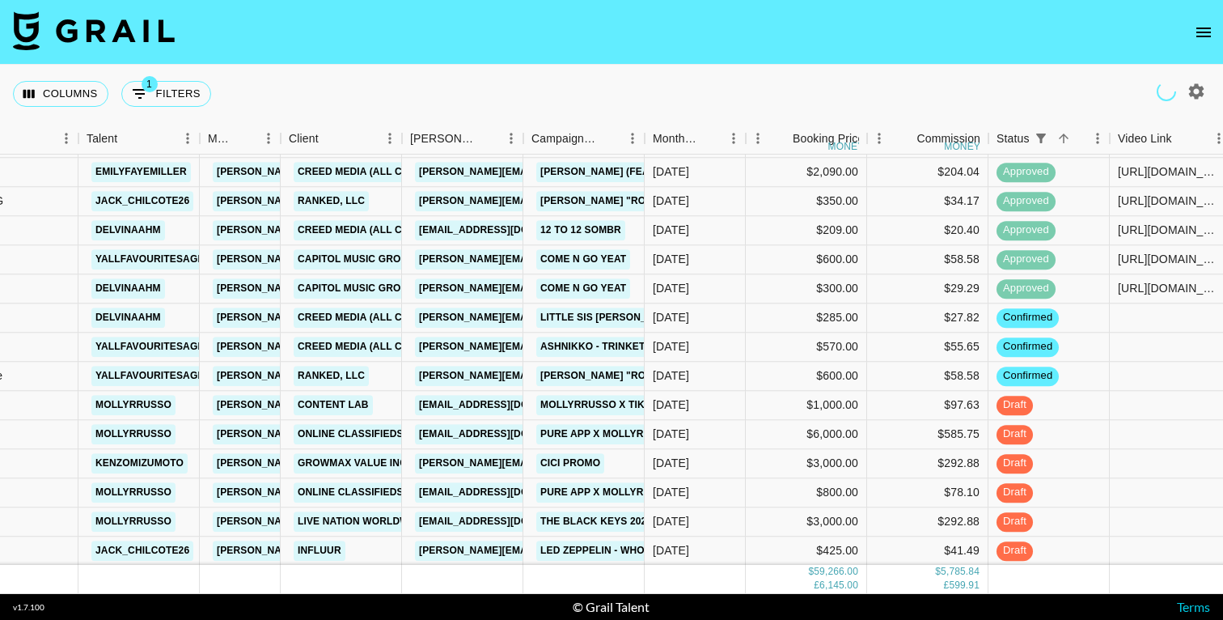
click at [1208, 36] on icon "open drawer" at bounding box center [1203, 33] width 15 height 10
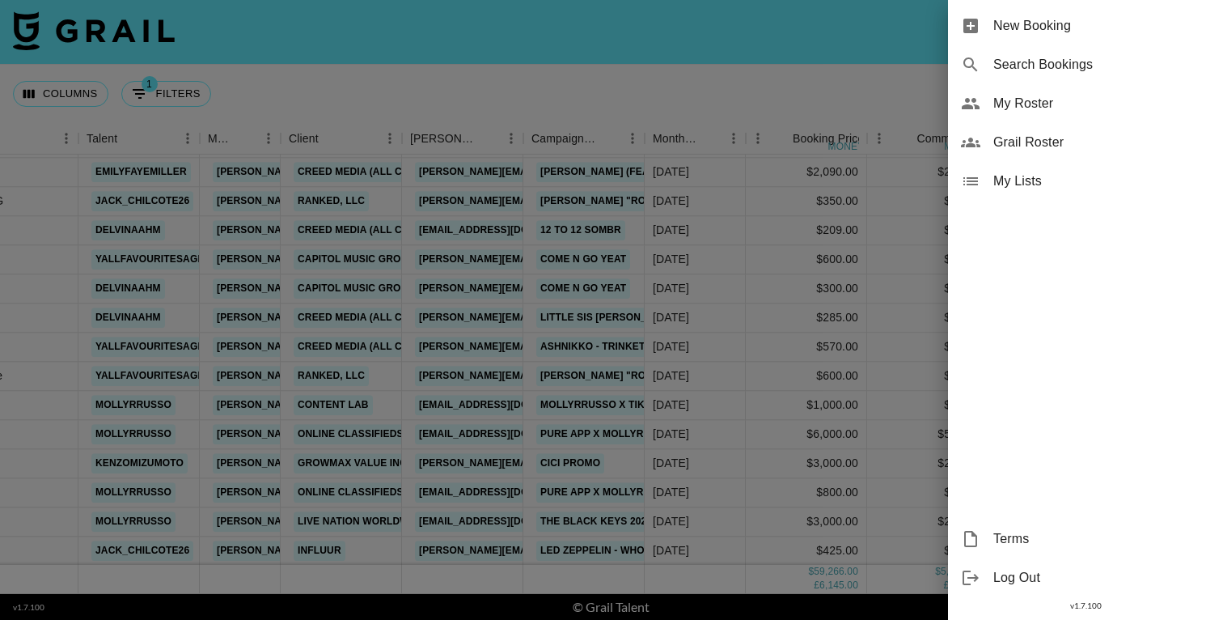
click at [771, 60] on div at bounding box center [611, 310] width 1223 height 620
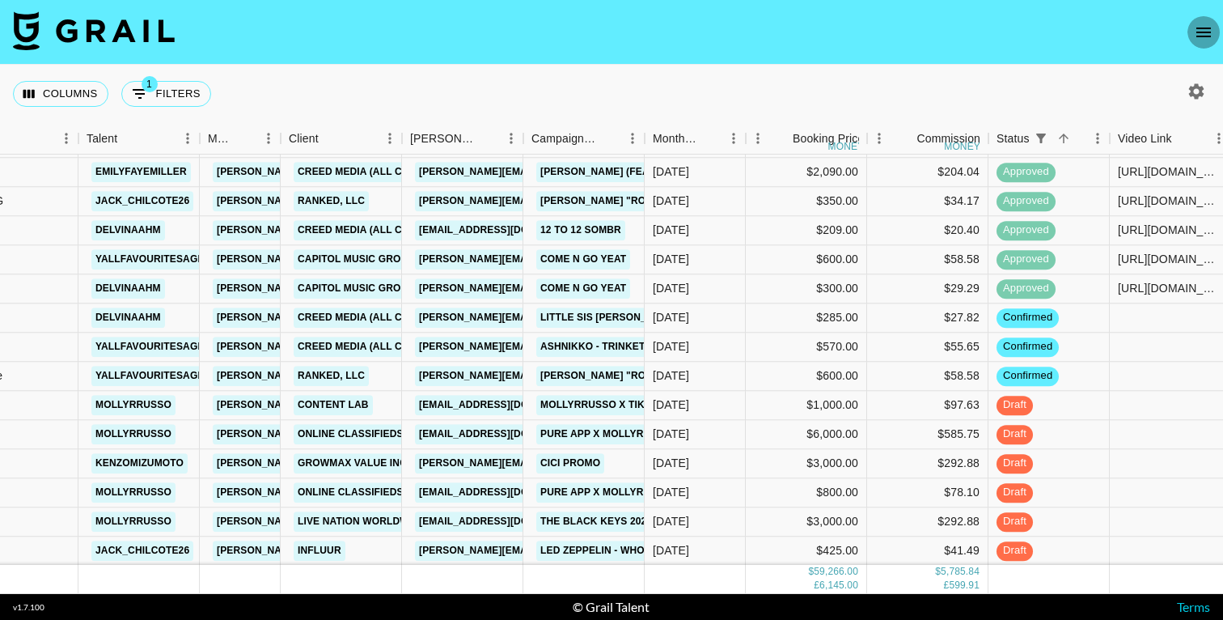
click at [1203, 28] on icon "open drawer" at bounding box center [1203, 32] width 19 height 19
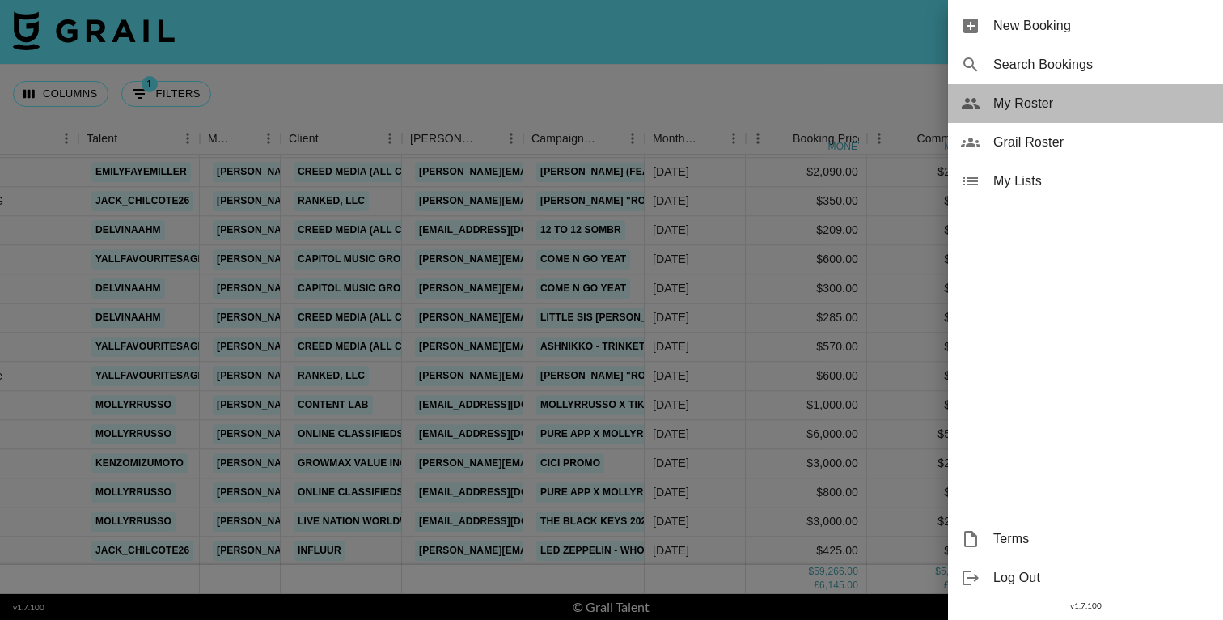
click at [1041, 98] on span "My Roster" at bounding box center [1101, 103] width 217 height 19
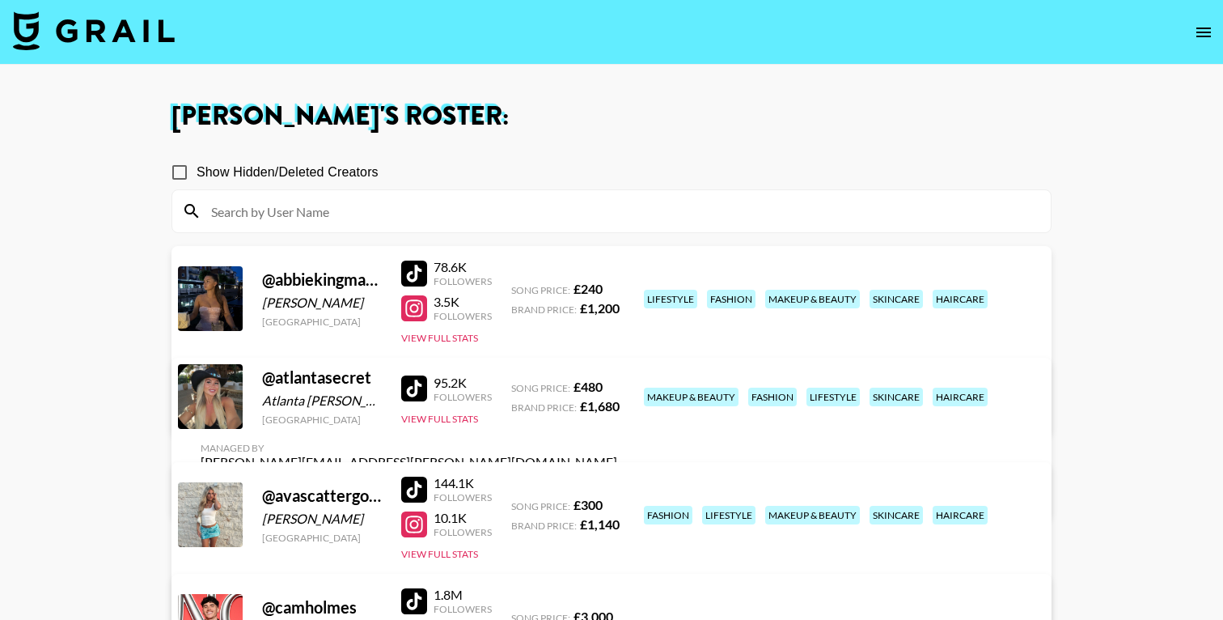
click at [255, 202] on input at bounding box center [621, 211] width 840 height 26
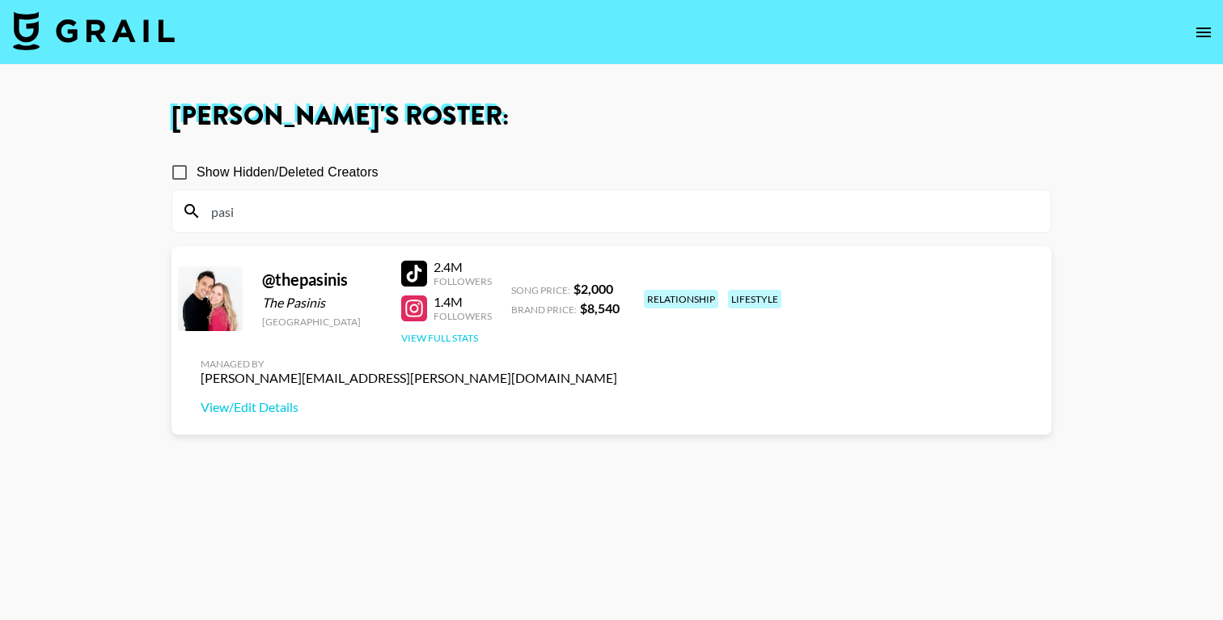
type input "pasi"
click at [437, 340] on button "View Full Stats" at bounding box center [439, 338] width 77 height 12
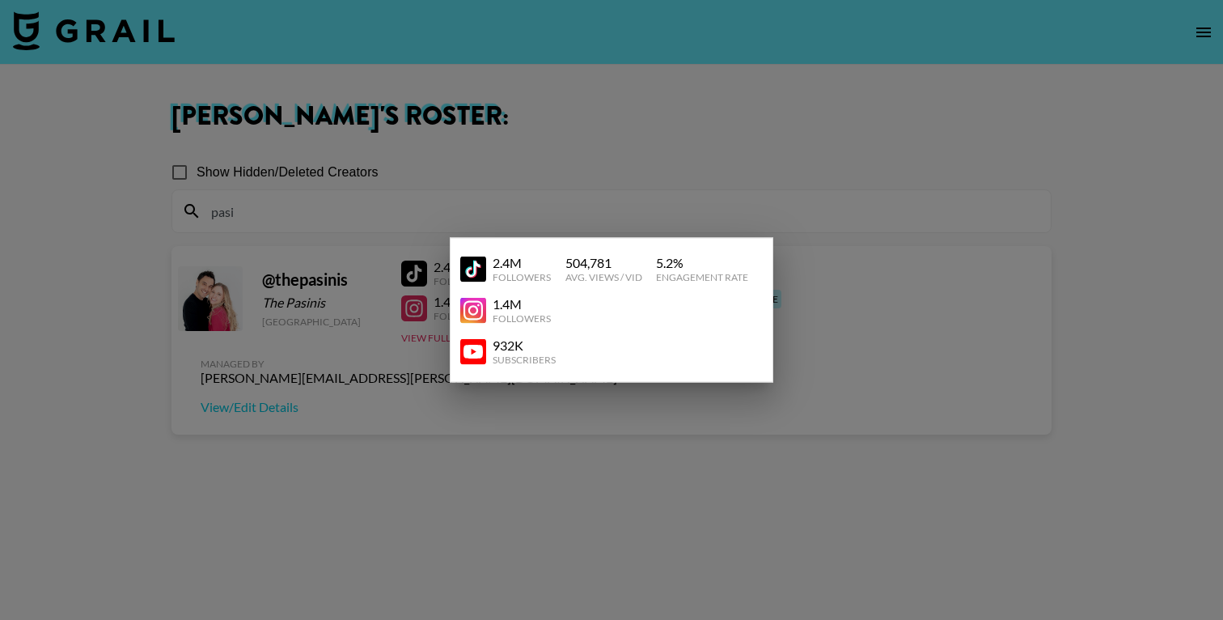
click at [507, 438] on div at bounding box center [611, 310] width 1223 height 620
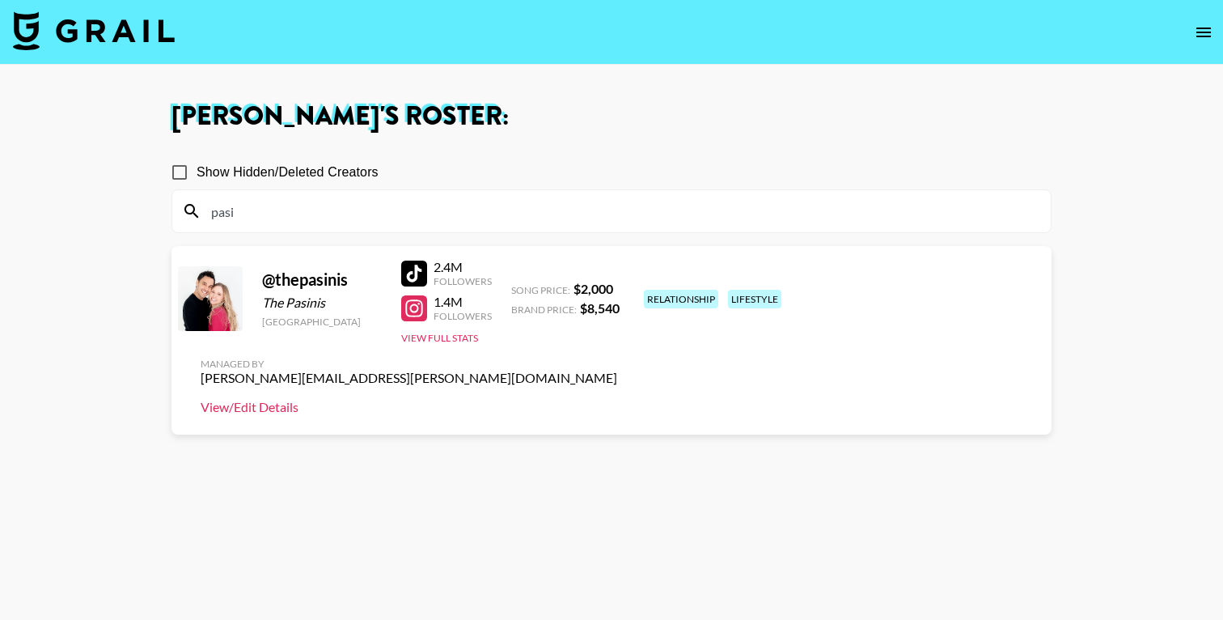
click at [617, 399] on link "View/Edit Details" at bounding box center [409, 407] width 417 height 16
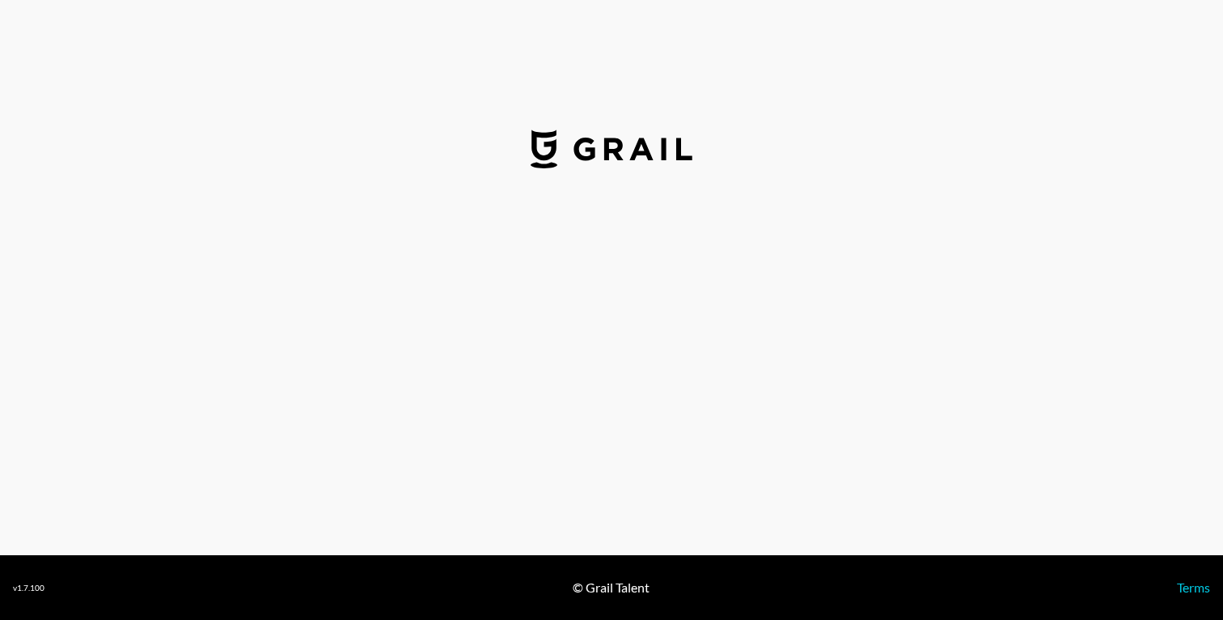
select select "USD"
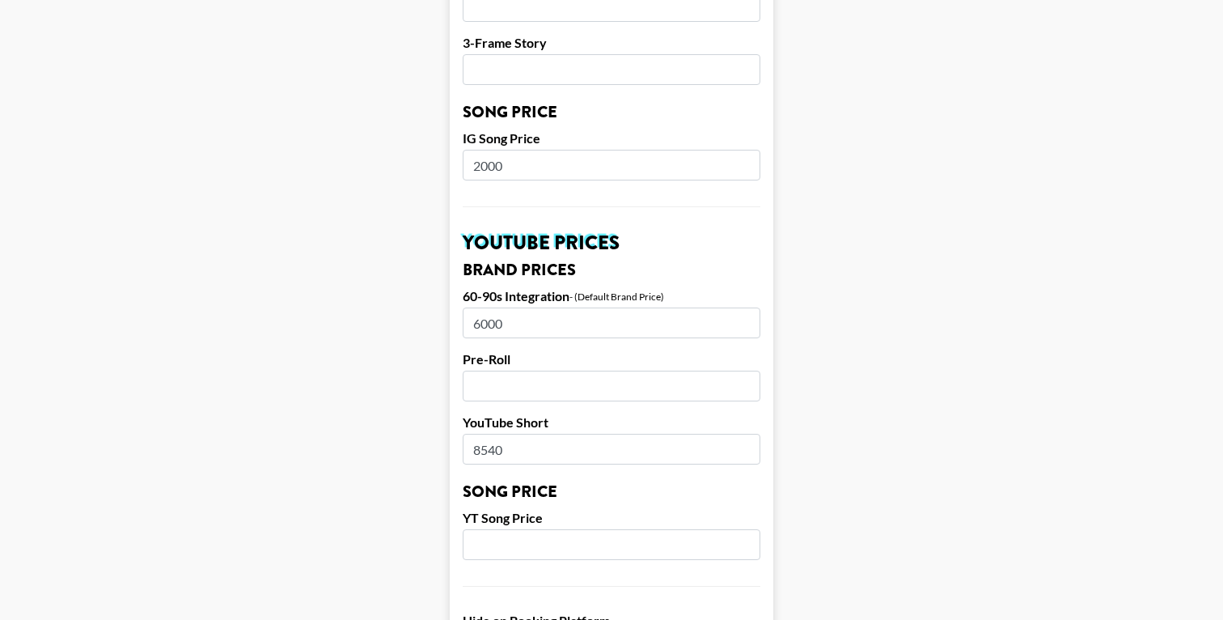
scroll to position [976, 0]
